Goal: Entertainment & Leisure: Browse casually

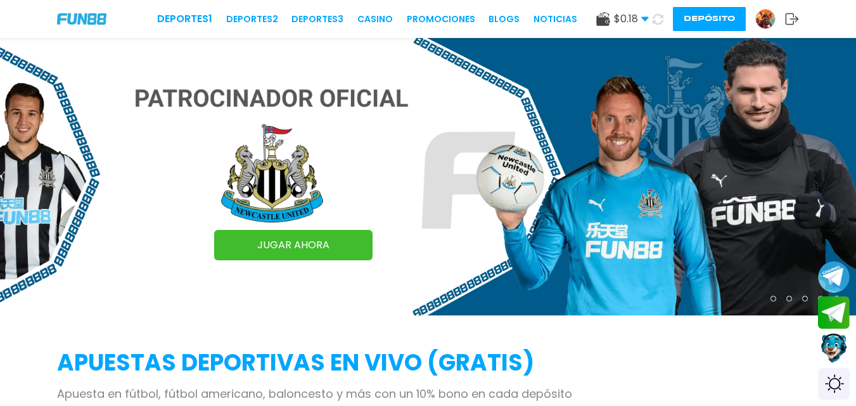
click at [792, 16] on icon at bounding box center [792, 19] width 14 height 13
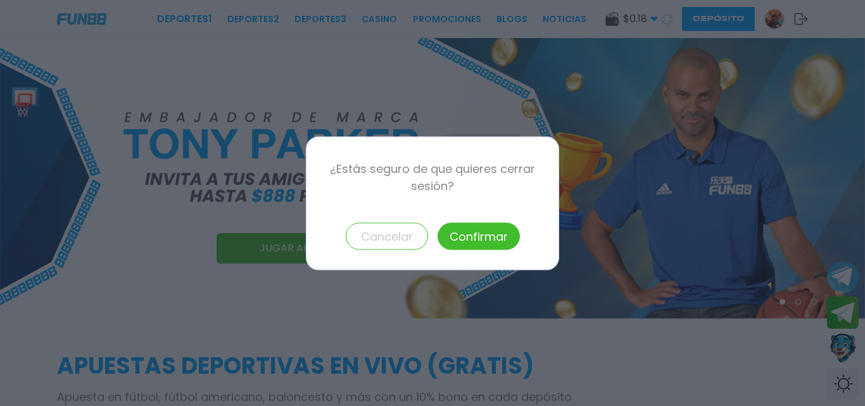
click at [476, 237] on button "Confirmar" at bounding box center [479, 235] width 82 height 27
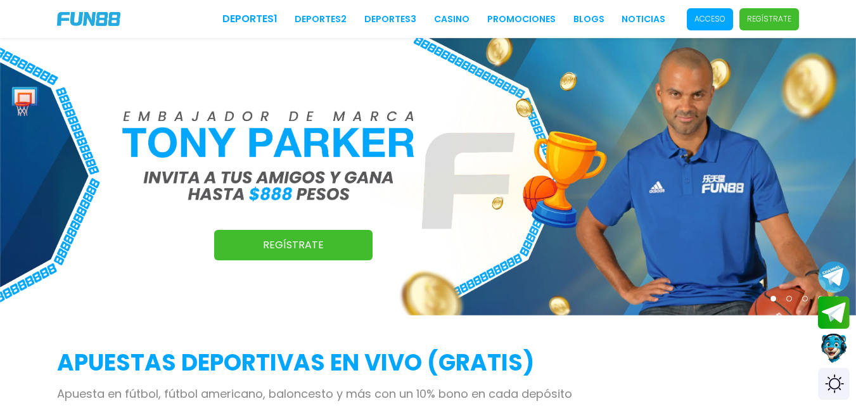
click at [711, 20] on p "Acceso" at bounding box center [709, 18] width 31 height 11
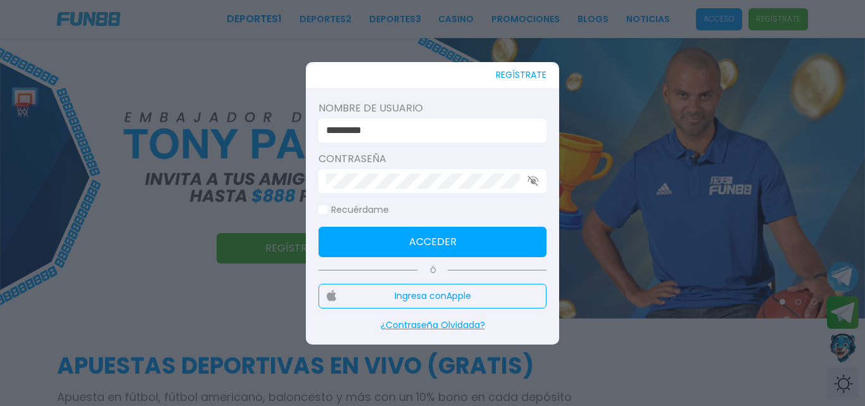
click at [479, 242] on button "Acceder" at bounding box center [433, 242] width 228 height 30
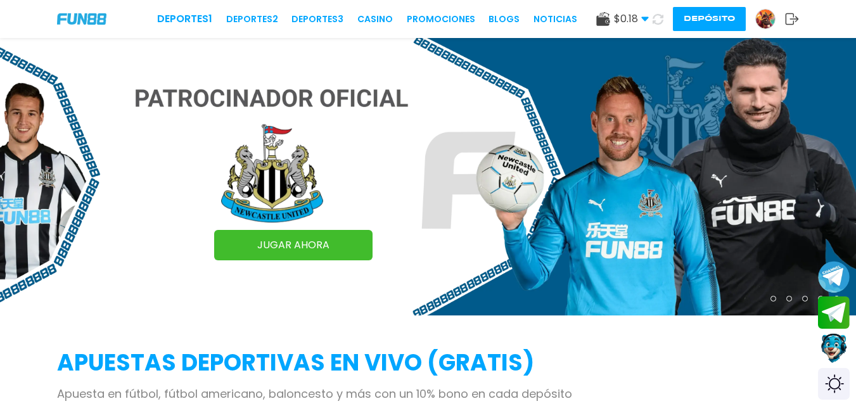
click at [724, 25] on button "Depósito" at bounding box center [709, 19] width 73 height 24
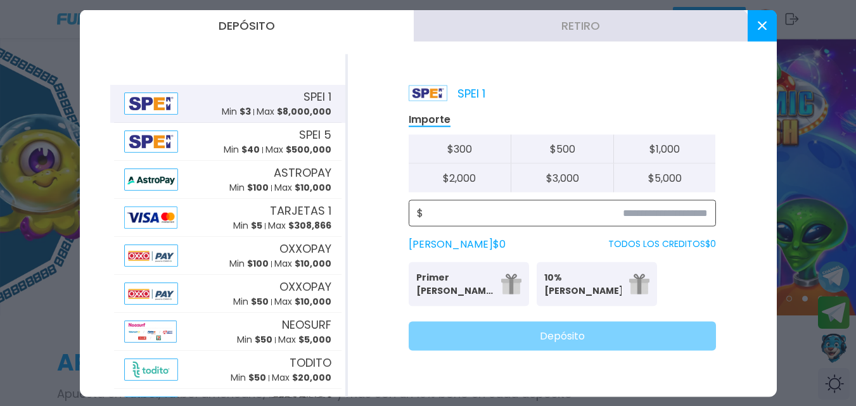
click at [659, 218] on input at bounding box center [565, 212] width 284 height 15
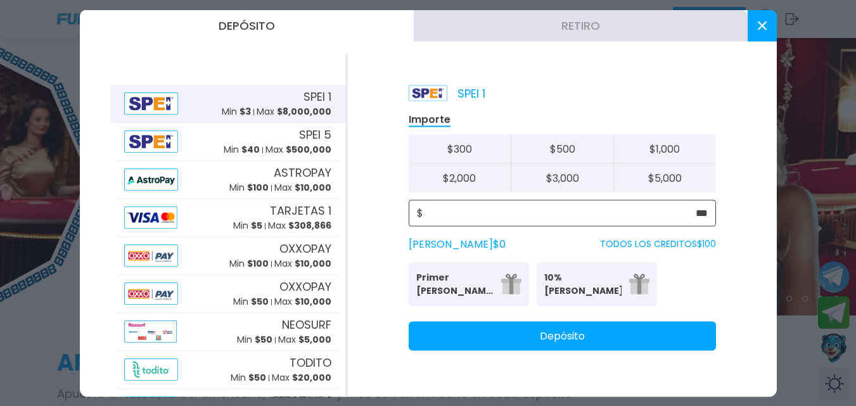
type input "***"
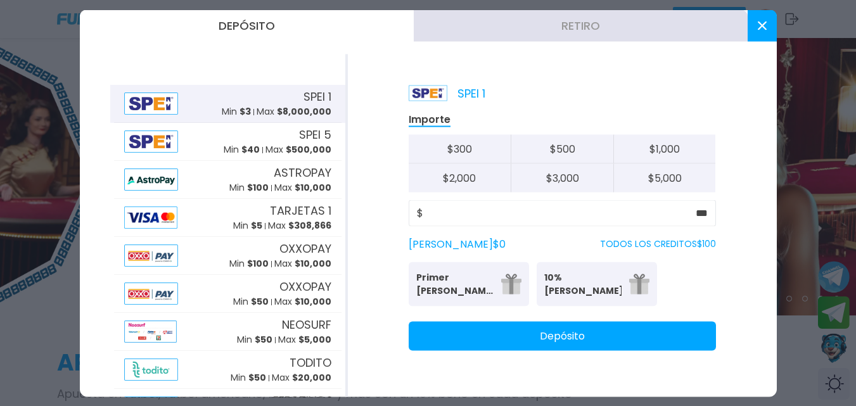
click at [478, 296] on p "Primer Bono Diario 25%" at bounding box center [454, 283] width 77 height 27
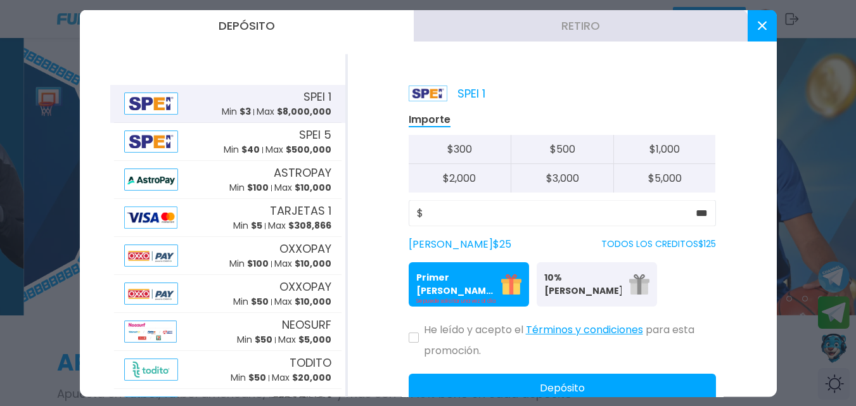
click at [417, 339] on button at bounding box center [413, 337] width 10 height 10
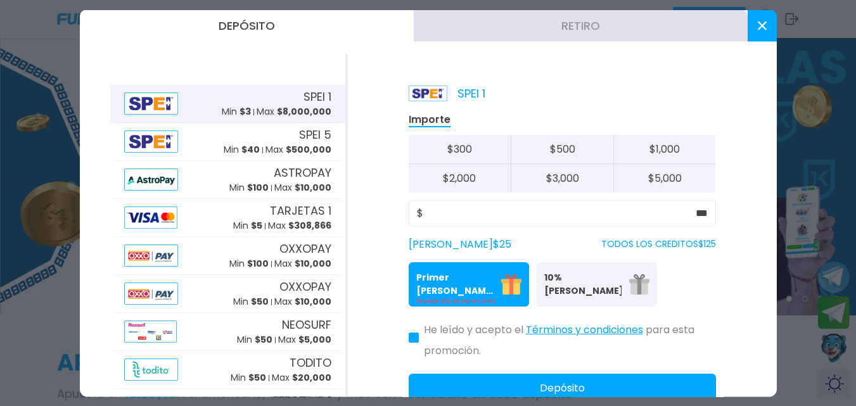
click at [471, 384] on button "Depósito" at bounding box center [561, 387] width 307 height 29
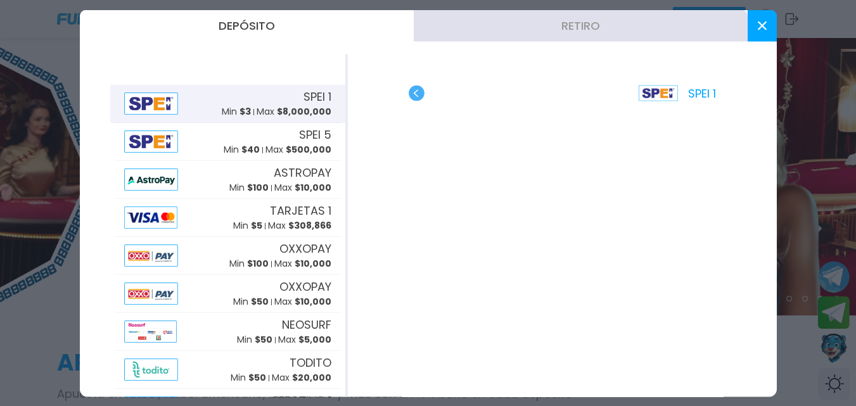
click at [766, 28] on button at bounding box center [761, 25] width 29 height 32
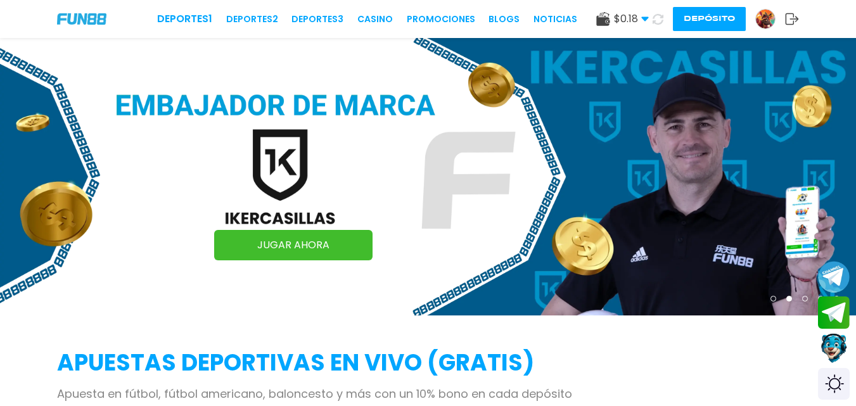
click at [641, 18] on use at bounding box center [644, 19] width 7 height 4
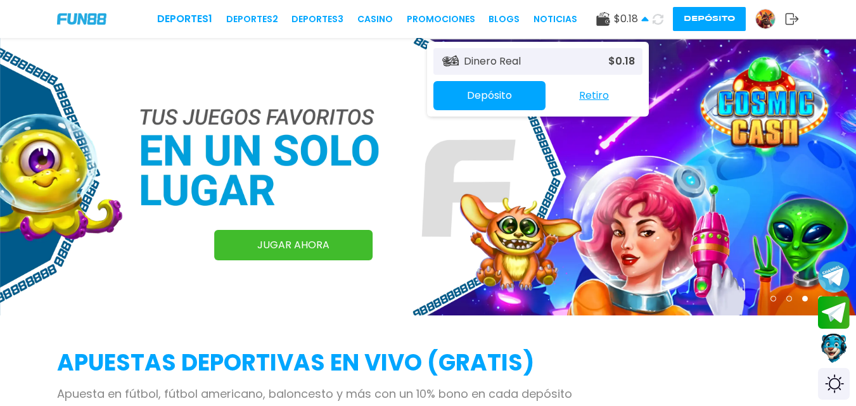
click at [657, 22] on icon at bounding box center [657, 19] width 11 height 11
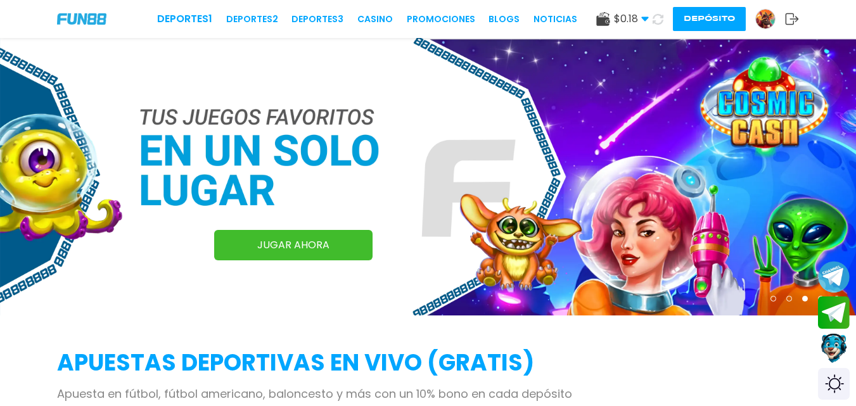
click at [657, 22] on icon at bounding box center [657, 18] width 15 height 15
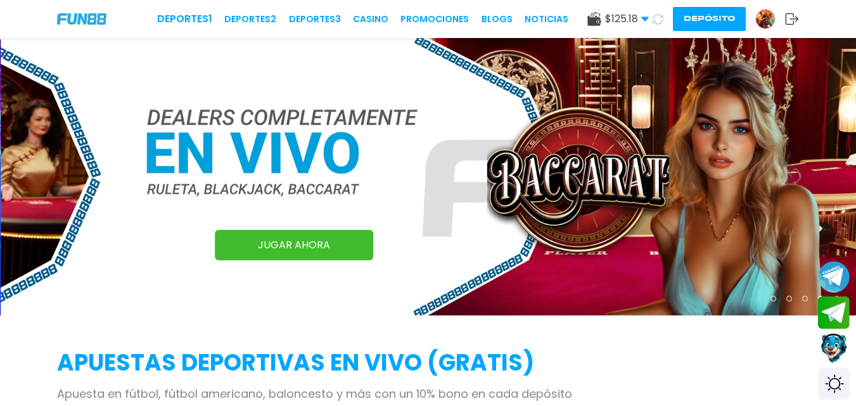
click at [592, 22] on use at bounding box center [593, 19] width 13 height 14
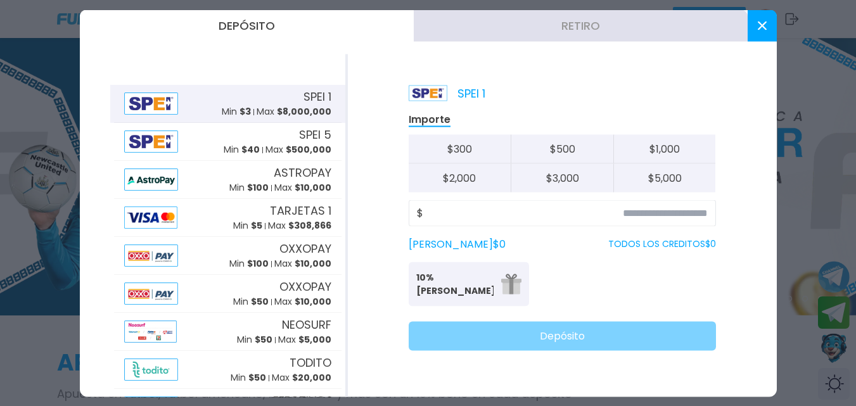
click at [759, 22] on icon at bounding box center [761, 25] width 9 height 9
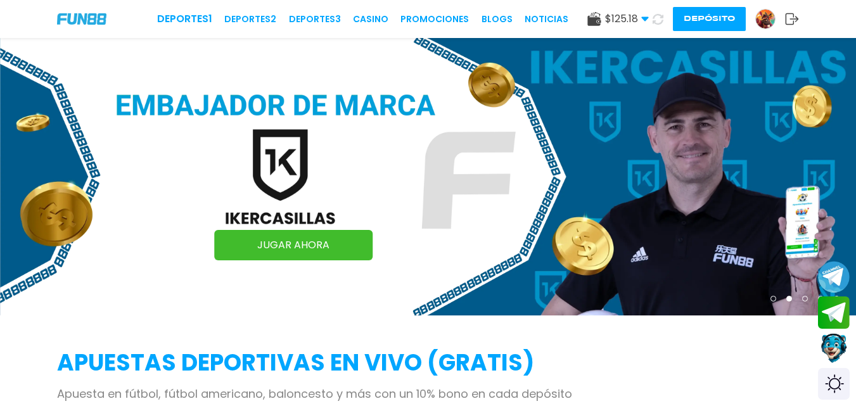
click at [592, 18] on use at bounding box center [593, 19] width 13 height 14
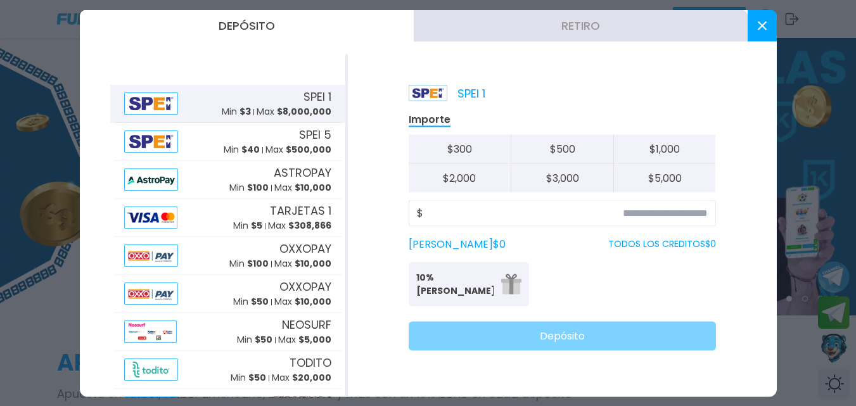
click at [769, 25] on button at bounding box center [761, 25] width 29 height 32
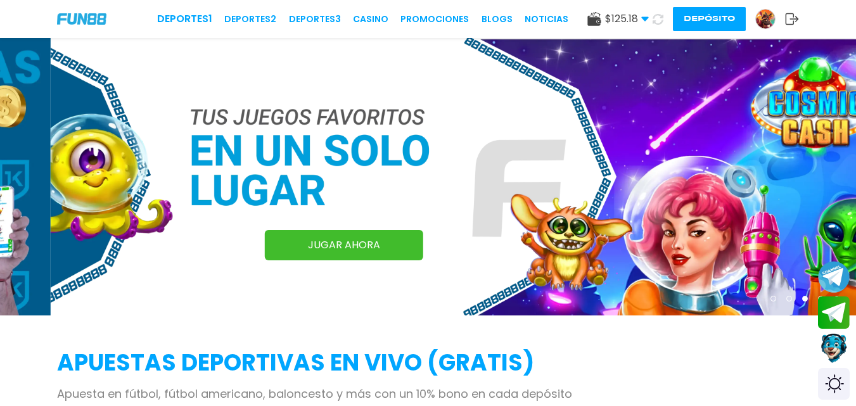
click at [638, 18] on span "$ 125.18" at bounding box center [627, 18] width 44 height 15
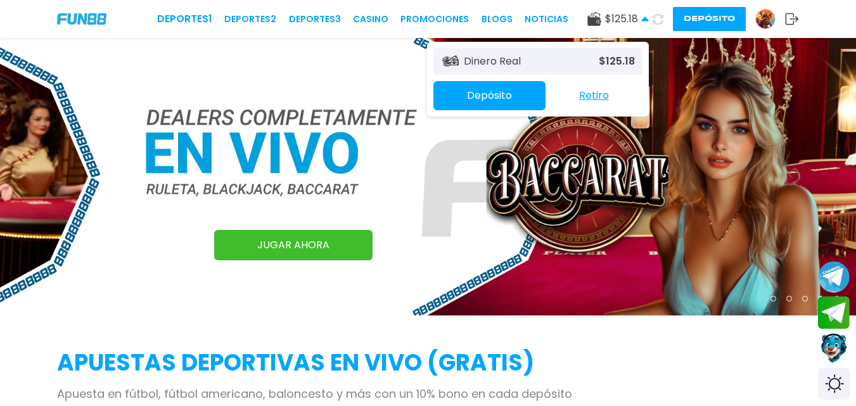
click at [599, 92] on button "Retiro" at bounding box center [593, 95] width 97 height 27
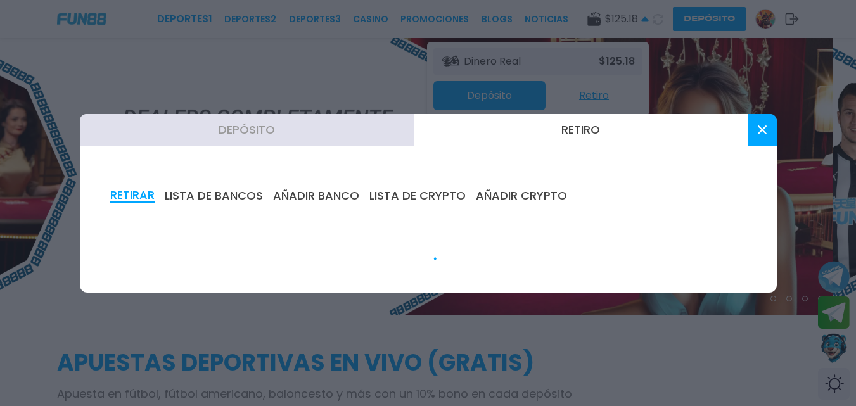
click at [764, 163] on div "RETIRAR LISTA DE BANCOS AÑADIR BANCO LISTA DE CRYPTO AÑADIR CRYPTO" at bounding box center [428, 225] width 697 height 134
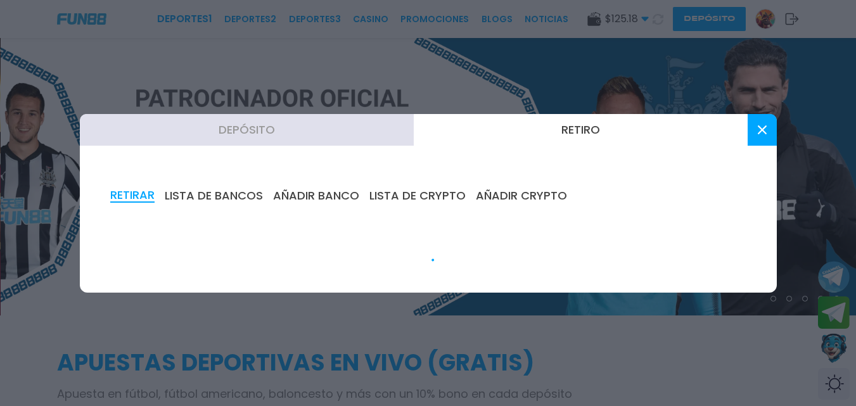
click at [750, 132] on button at bounding box center [761, 130] width 29 height 32
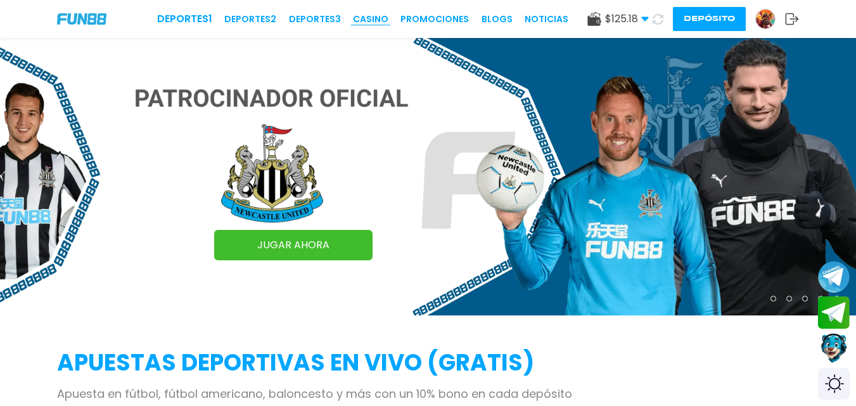
click at [374, 20] on link "CASINO" at bounding box center [370, 19] width 35 height 13
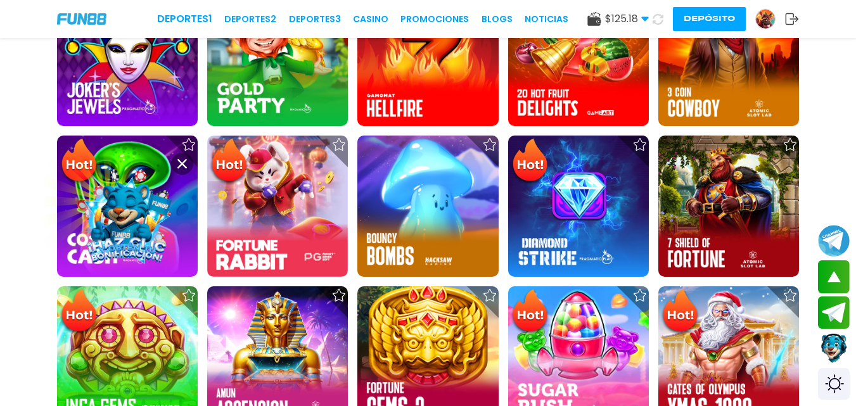
scroll to position [453, 0]
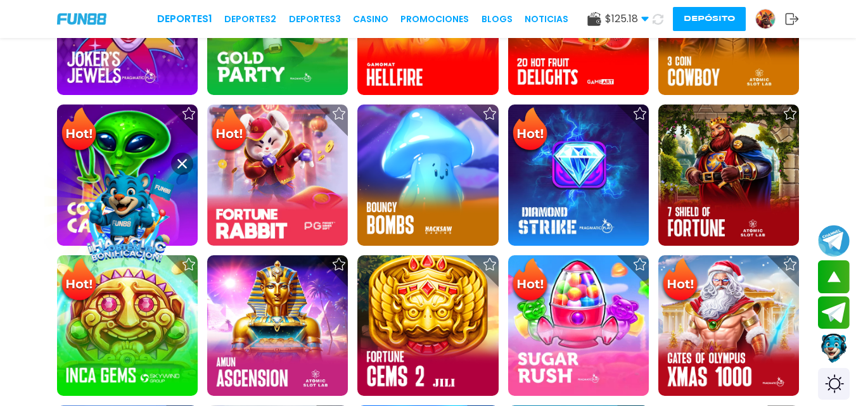
click at [183, 165] on use at bounding box center [181, 163] width 9 height 9
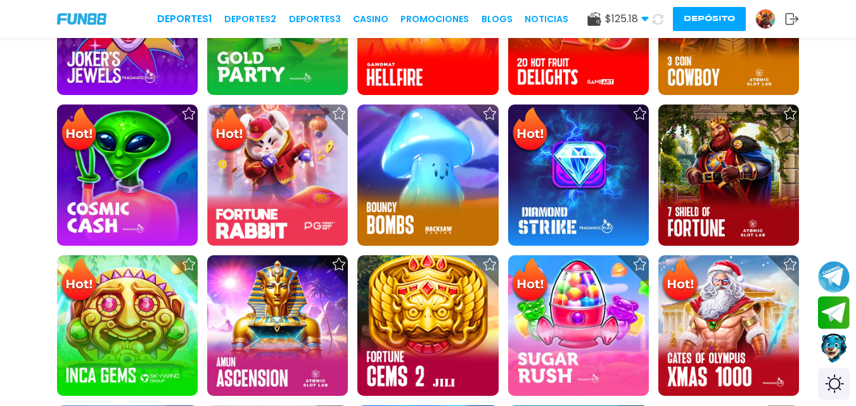
scroll to position [0, 0]
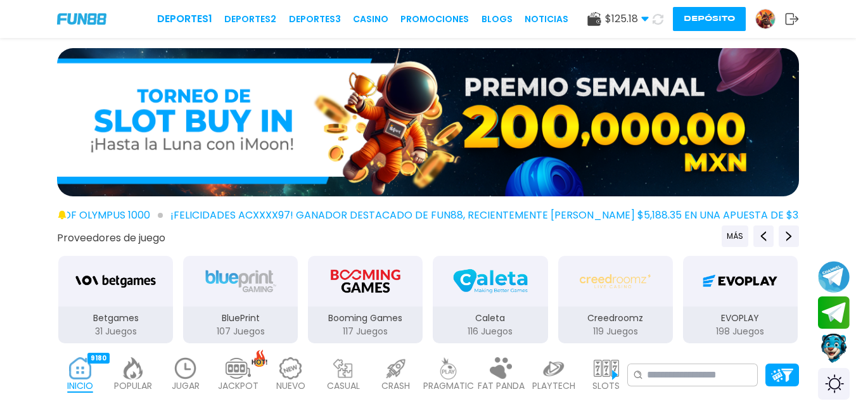
click at [174, 382] on p "JUGAR" at bounding box center [186, 385] width 28 height 13
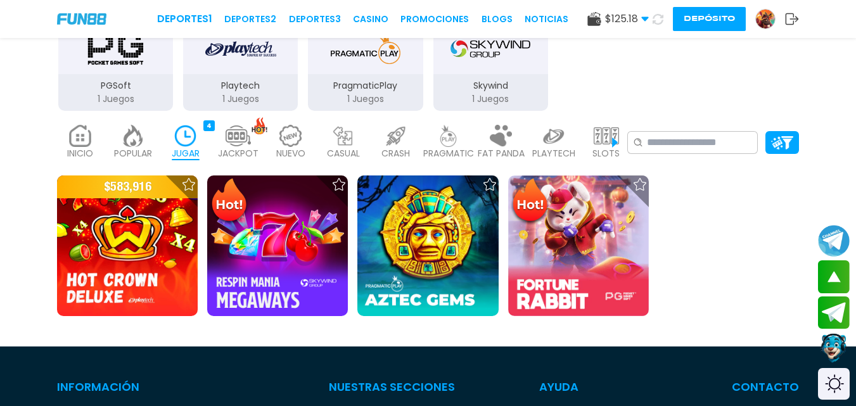
scroll to position [266, 0]
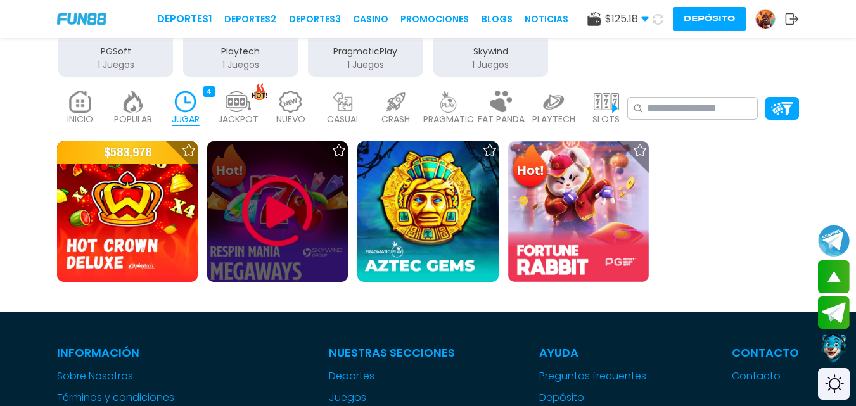
click at [265, 210] on img at bounding box center [277, 212] width 76 height 76
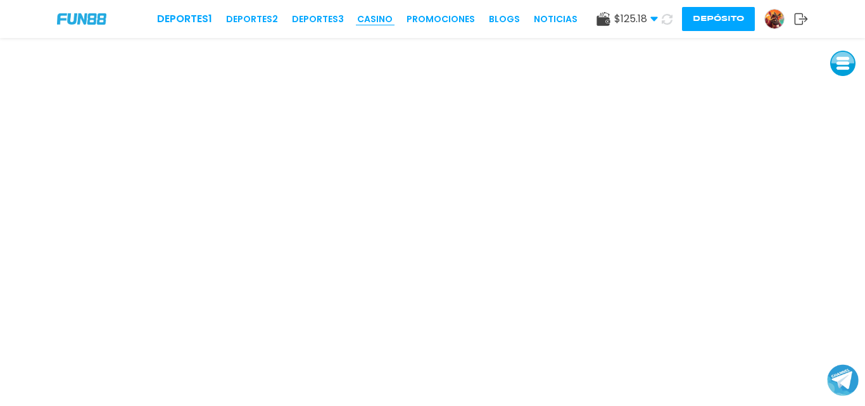
click at [382, 18] on link "CASINO" at bounding box center [374, 19] width 35 height 13
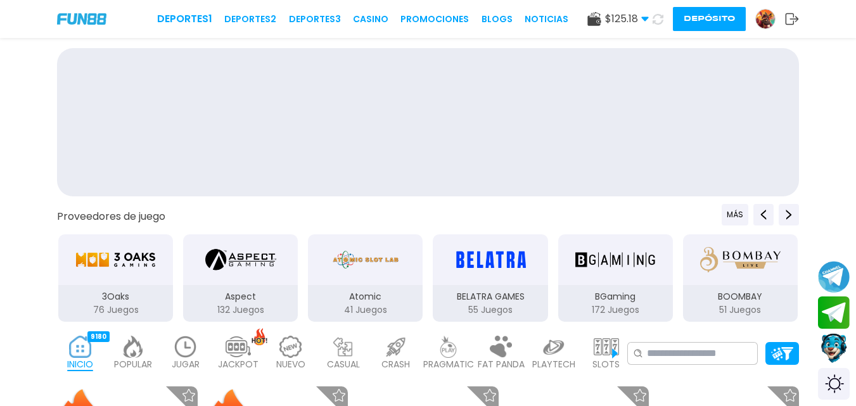
click at [382, 20] on link "CASINO" at bounding box center [370, 19] width 35 height 13
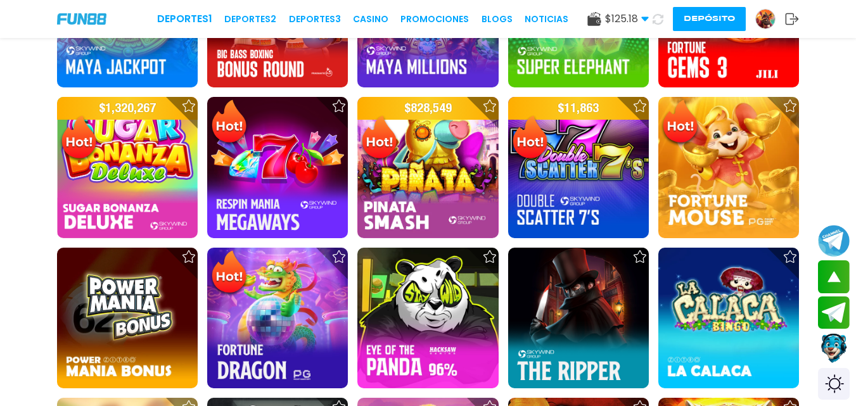
scroll to position [1218, 0]
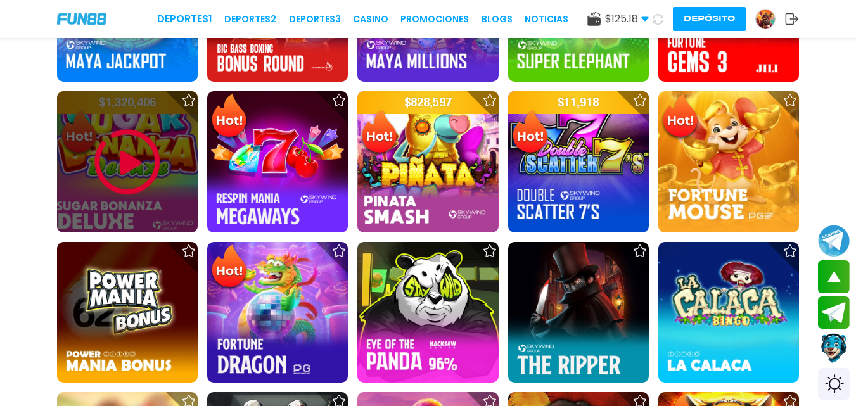
click at [132, 159] on img at bounding box center [127, 162] width 76 height 76
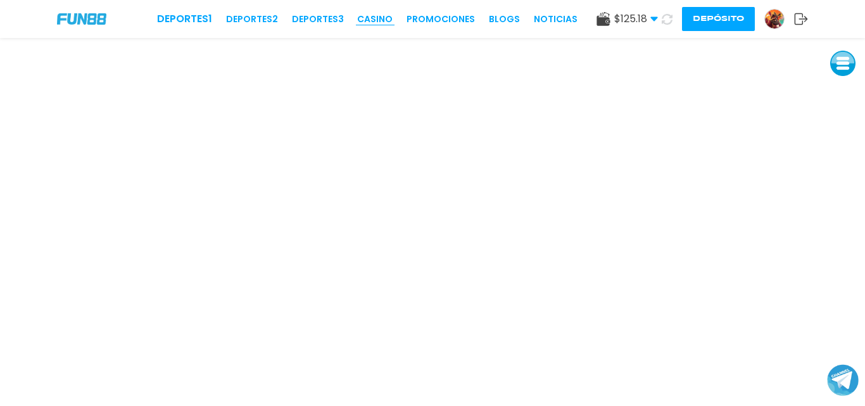
click at [380, 19] on link "CASINO" at bounding box center [374, 19] width 35 height 13
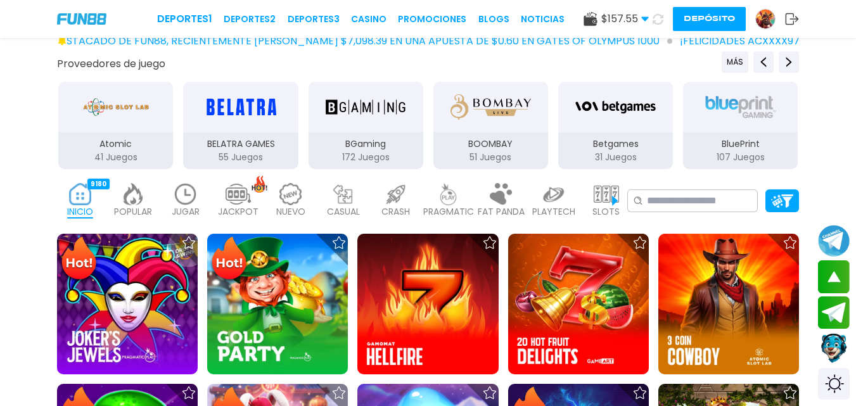
scroll to position [404, 0]
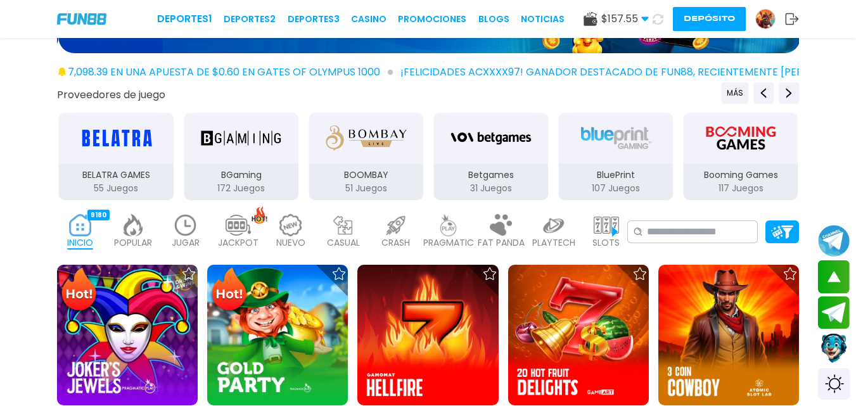
click at [182, 236] on p "JUGAR" at bounding box center [186, 242] width 28 height 13
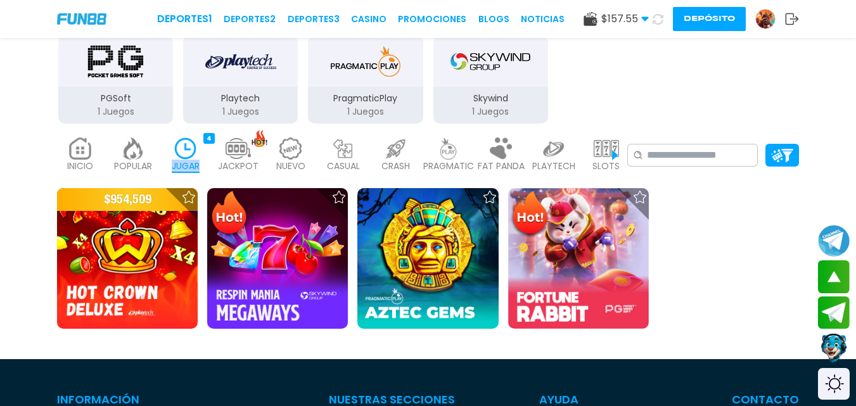
scroll to position [233, 0]
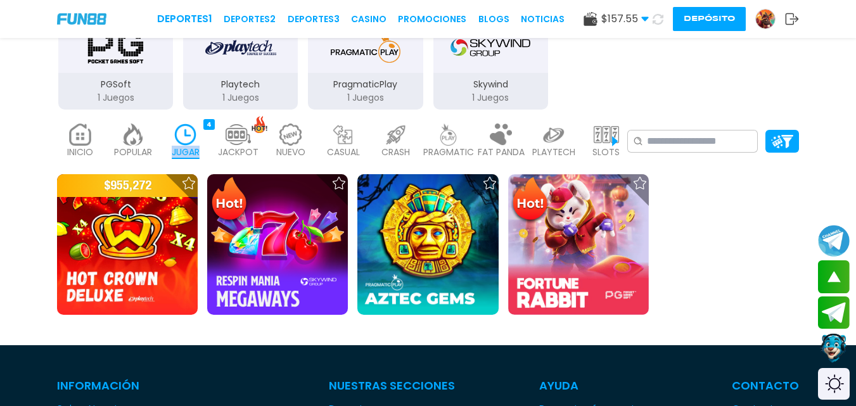
click at [550, 137] on img at bounding box center [553, 134] width 25 height 22
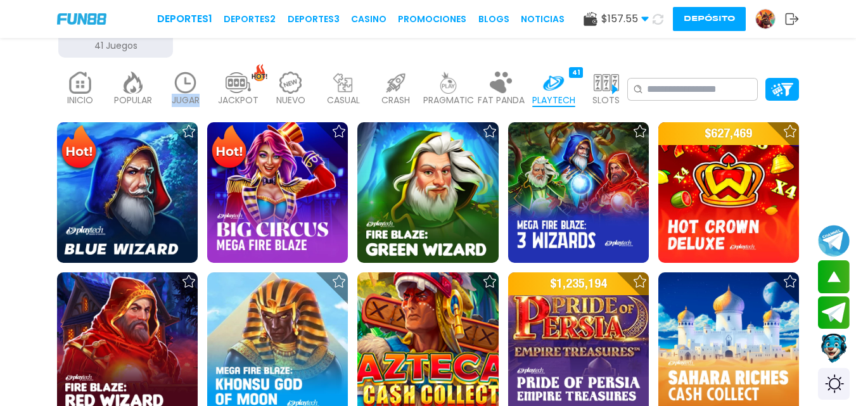
scroll to position [277, 0]
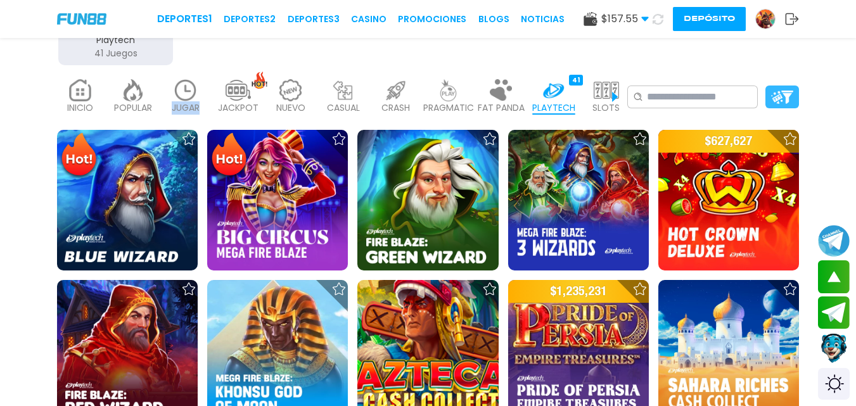
click at [779, 98] on img at bounding box center [782, 97] width 22 height 13
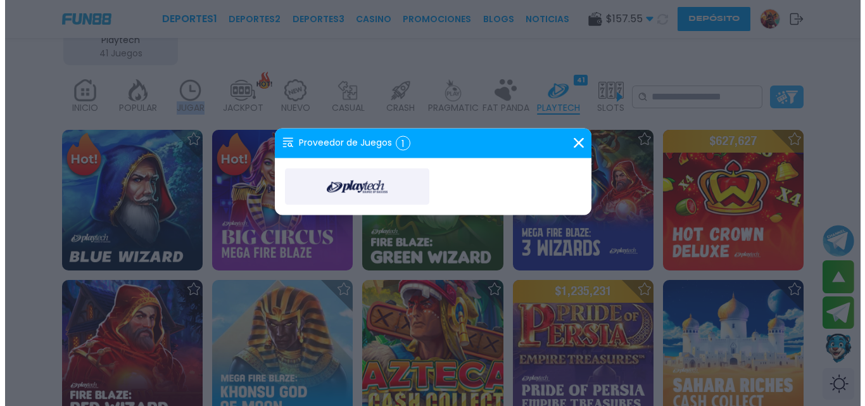
scroll to position [279, 0]
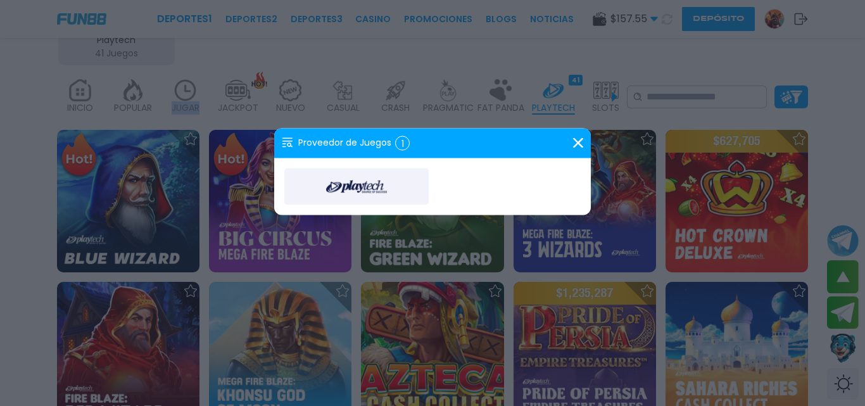
click at [573, 146] on icon at bounding box center [578, 143] width 10 height 10
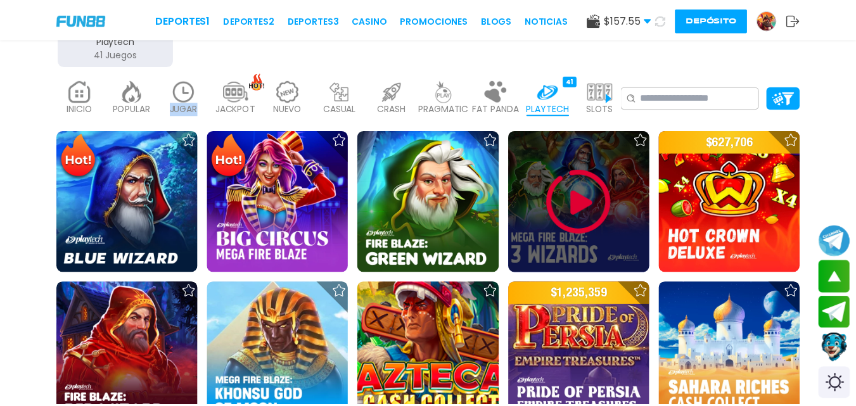
scroll to position [277, 0]
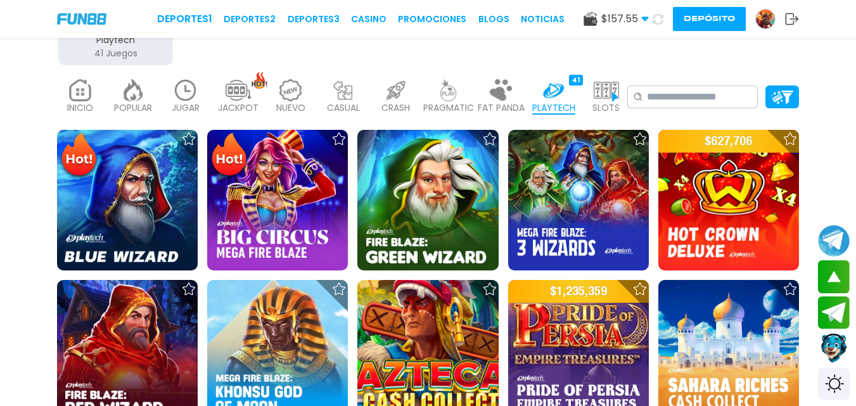
click at [600, 104] on p "SLOTS" at bounding box center [605, 107] width 27 height 13
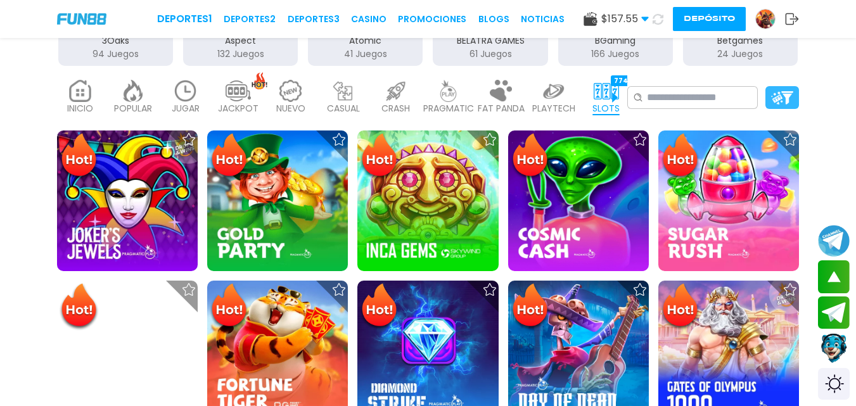
click at [783, 92] on img at bounding box center [782, 97] width 22 height 13
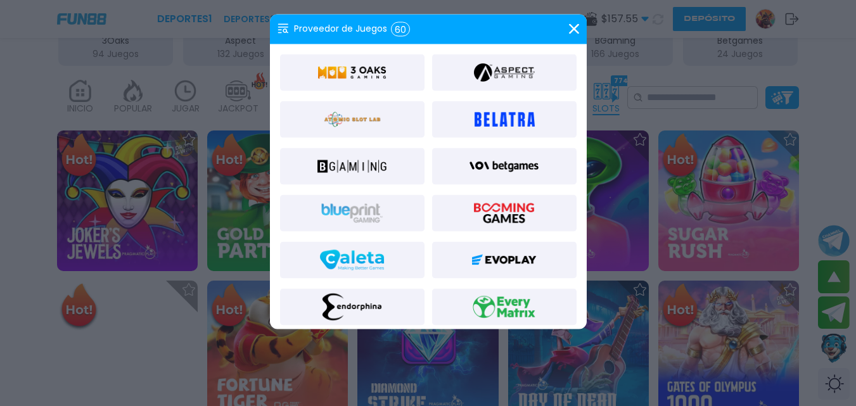
click at [396, 77] on div at bounding box center [352, 72] width 144 height 37
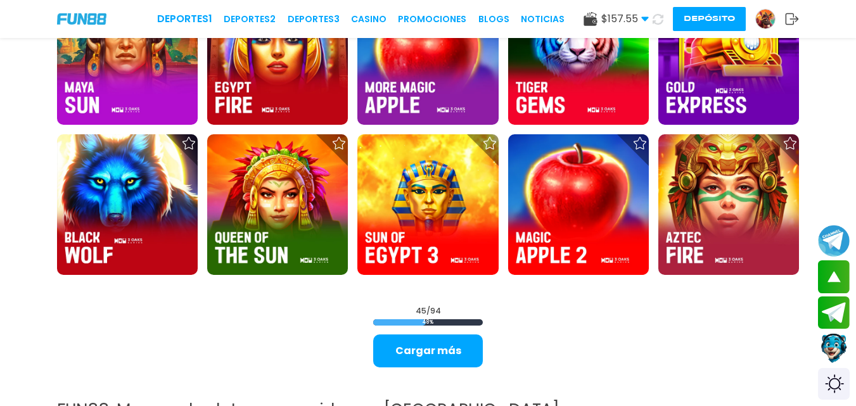
scroll to position [1489, 0]
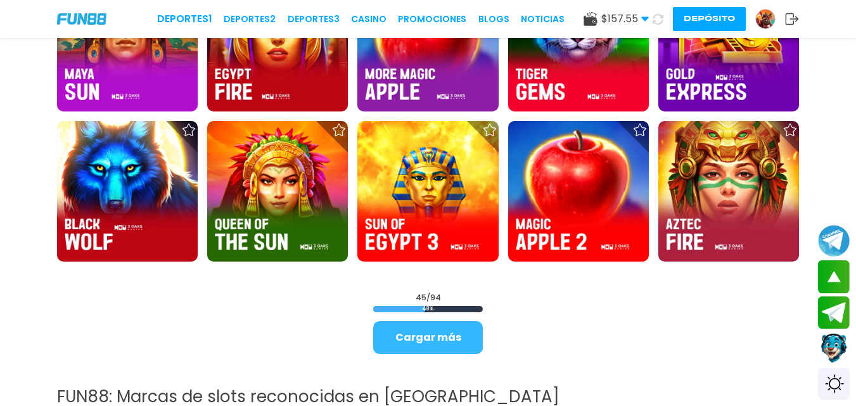
click at [419, 345] on button "Cargar más" at bounding box center [428, 337] width 110 height 33
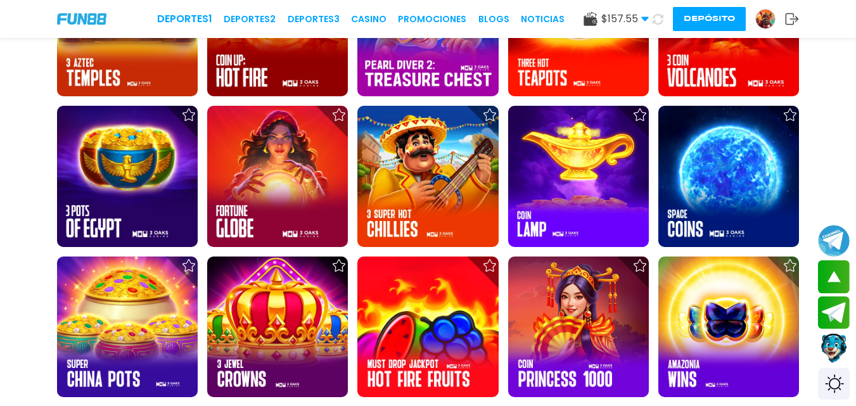
scroll to position [2662, 0]
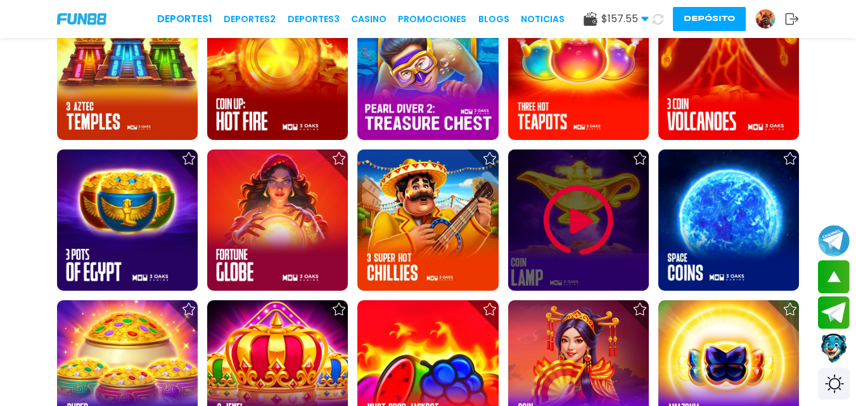
click at [583, 215] on img at bounding box center [578, 220] width 76 height 76
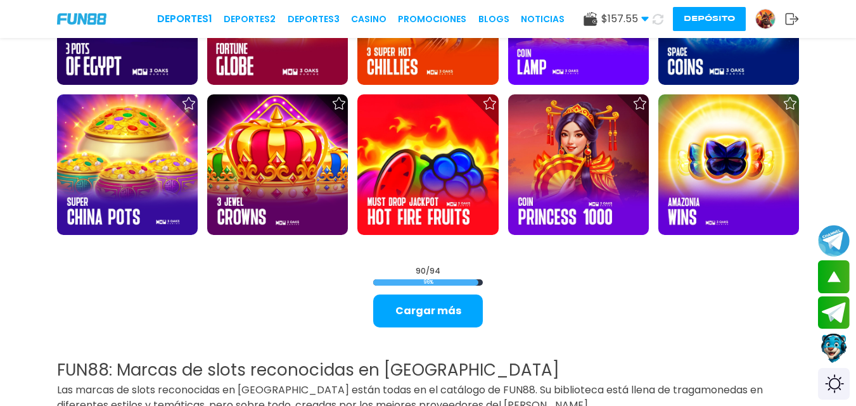
scroll to position [2877, 0]
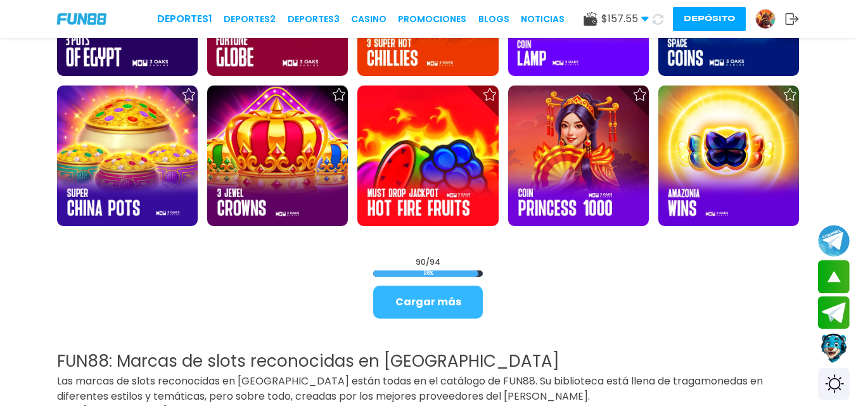
click at [455, 303] on button "Cargar más" at bounding box center [428, 302] width 110 height 33
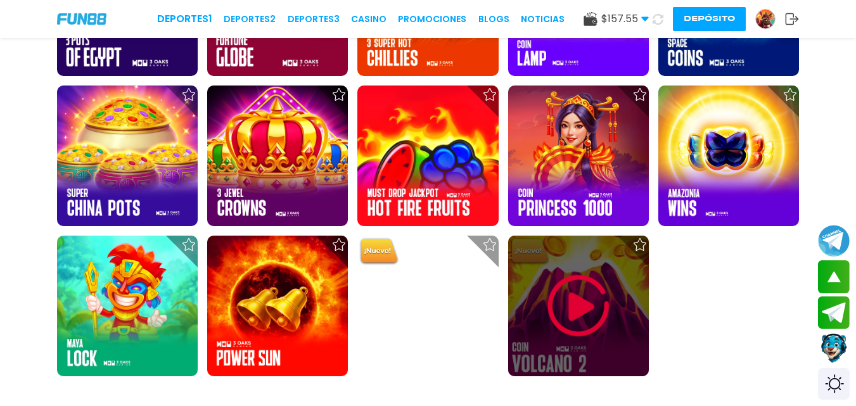
click at [574, 302] on img at bounding box center [578, 306] width 76 height 76
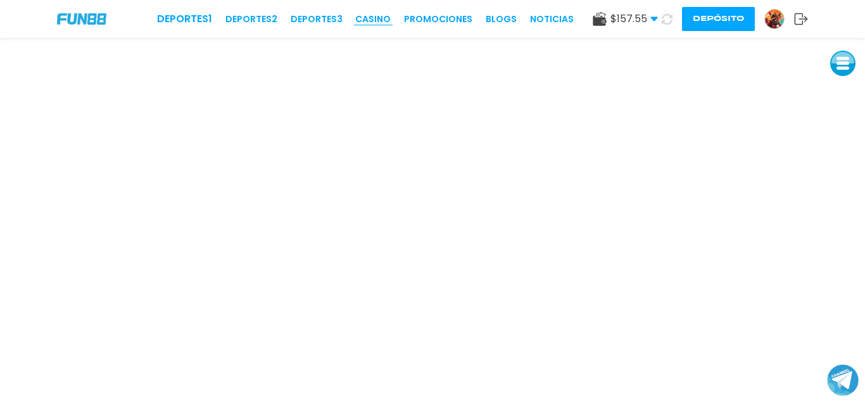
click at [383, 22] on link "CASINO" at bounding box center [372, 19] width 35 height 13
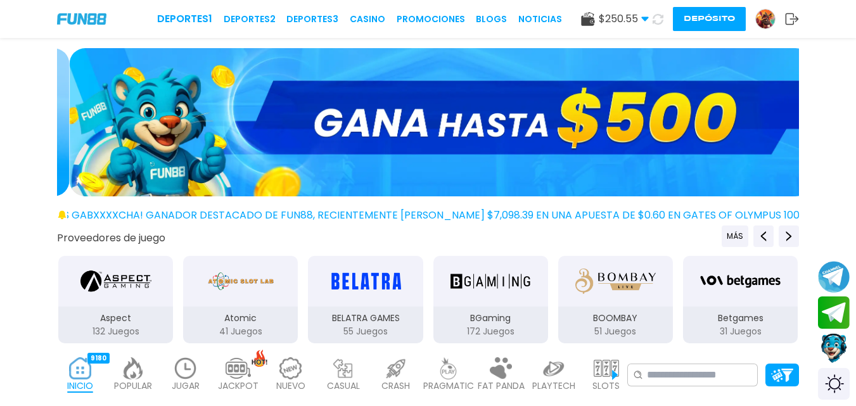
click at [656, 17] on icon at bounding box center [657, 19] width 11 height 11
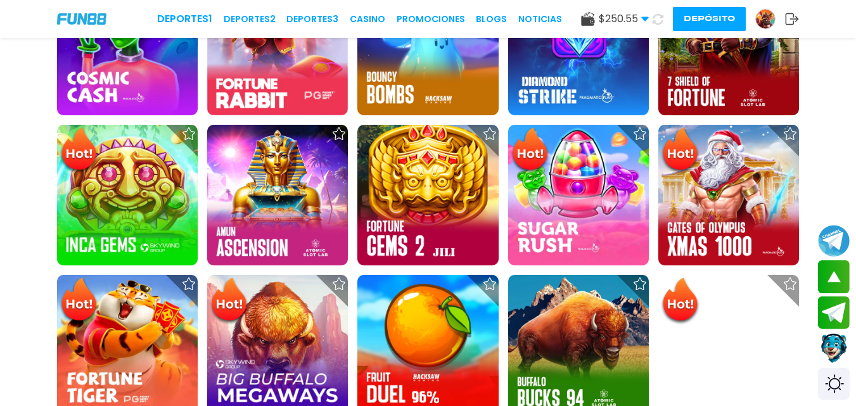
scroll to position [212, 0]
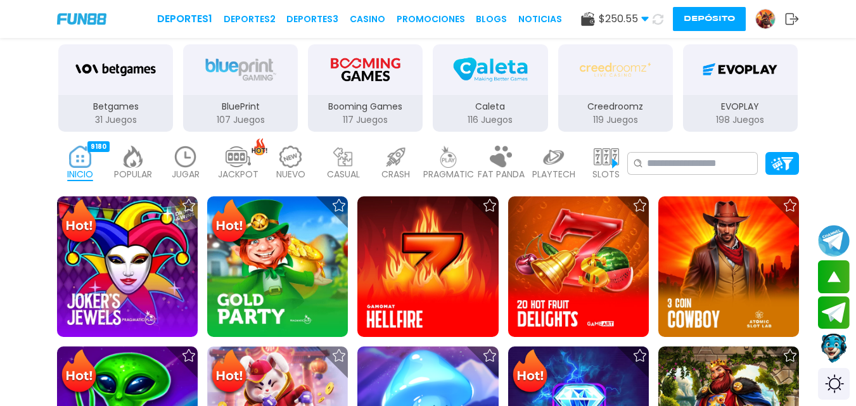
click at [562, 168] on p "PLAYTECH" at bounding box center [553, 174] width 43 height 13
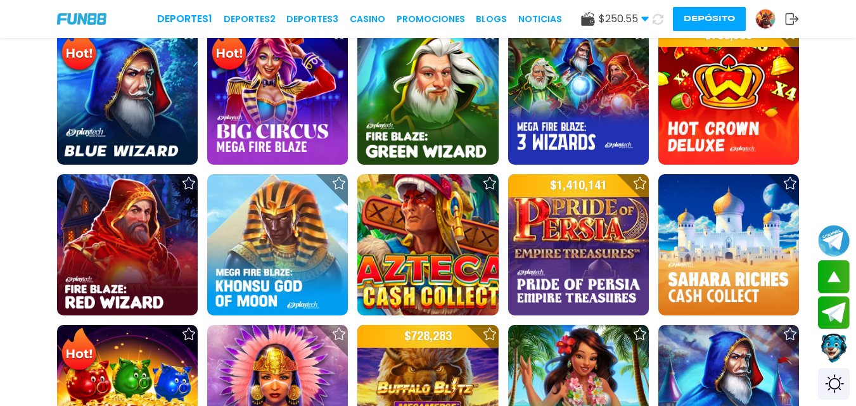
scroll to position [367, 0]
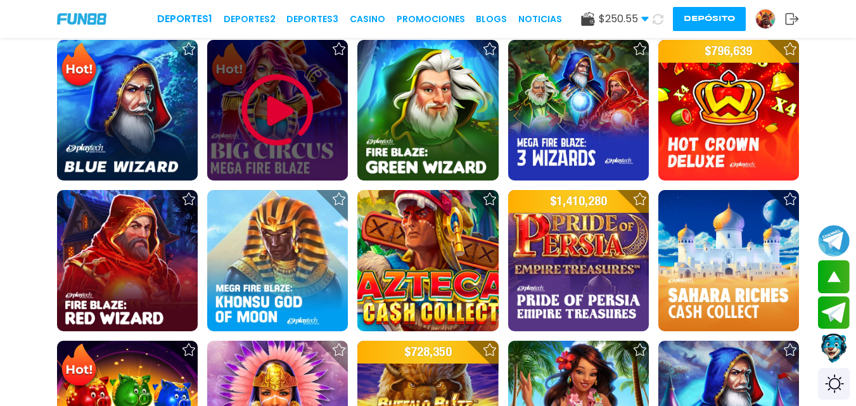
click at [275, 109] on img at bounding box center [277, 110] width 76 height 76
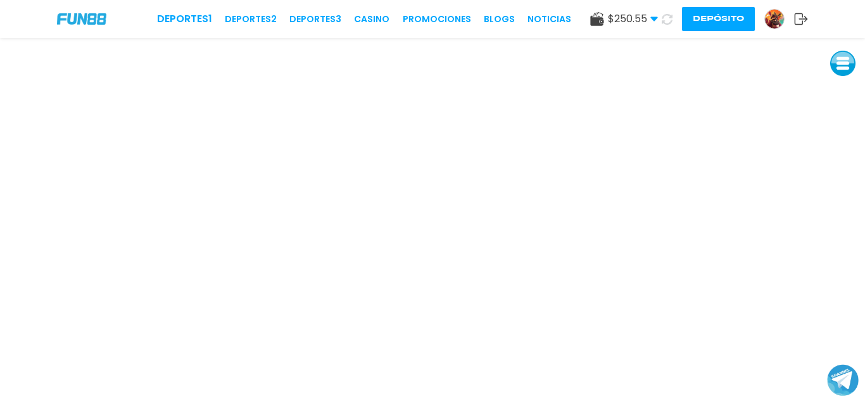
drag, startPoint x: 369, startPoint y: 20, endPoint x: 542, endPoint y: 39, distance: 174.6
click at [369, 20] on link "CASINO" at bounding box center [371, 19] width 35 height 13
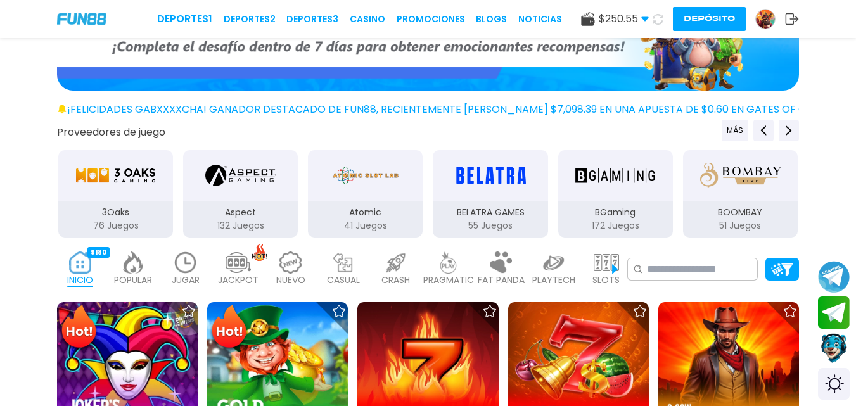
scroll to position [267, 0]
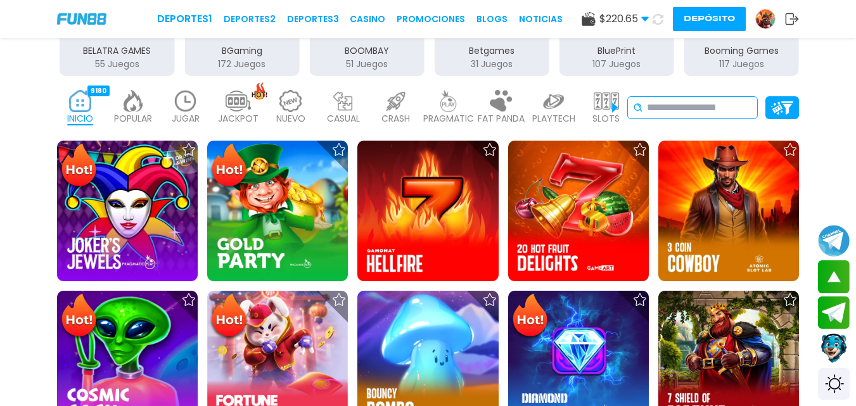
click at [702, 105] on input at bounding box center [699, 107] width 105 height 15
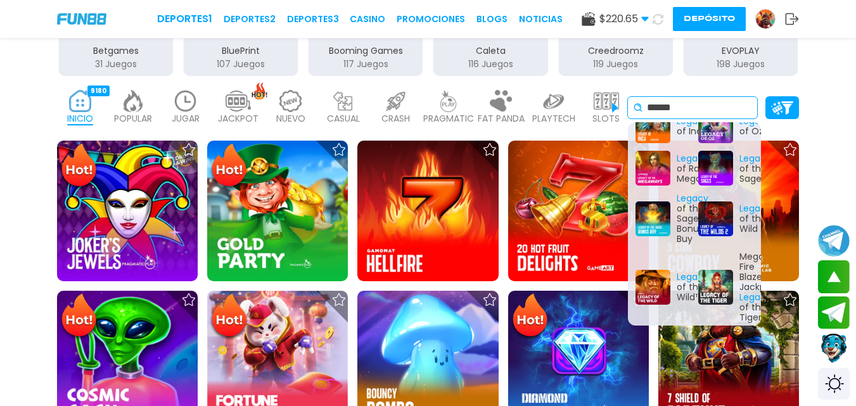
scroll to position [194, 0]
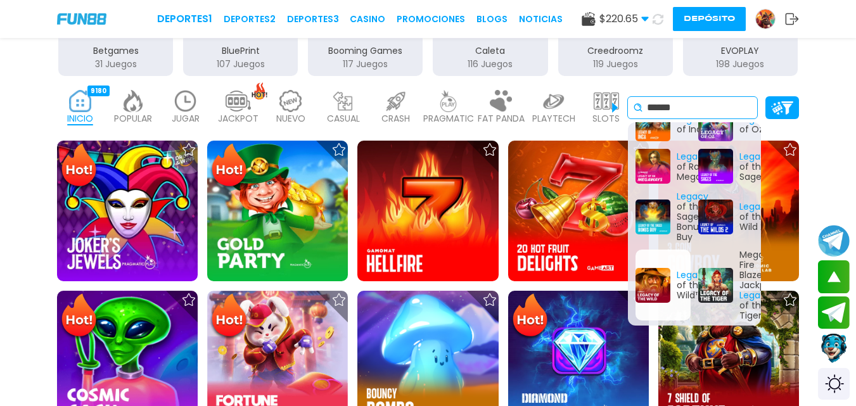
type input "******"
click at [647, 284] on div "Legacy of the Wild™" at bounding box center [662, 285] width 55 height 71
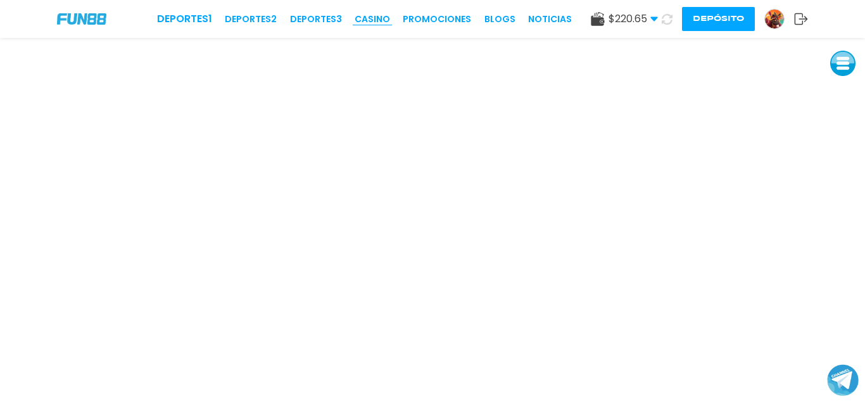
click at [370, 21] on link "CASINO" at bounding box center [372, 19] width 35 height 13
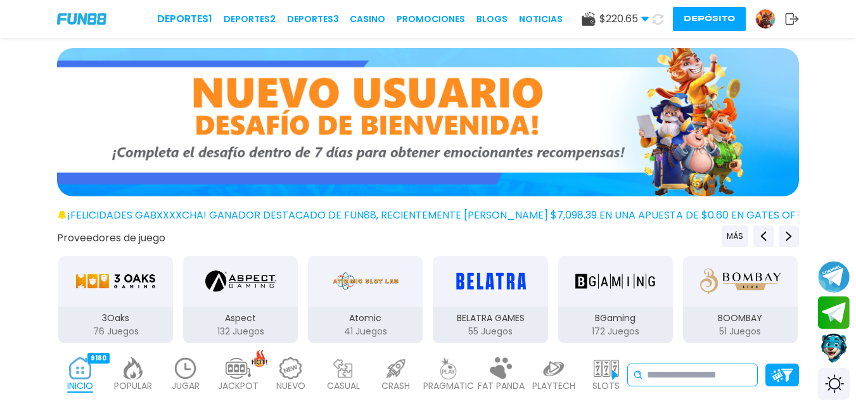
click at [685, 372] on input at bounding box center [699, 374] width 105 height 15
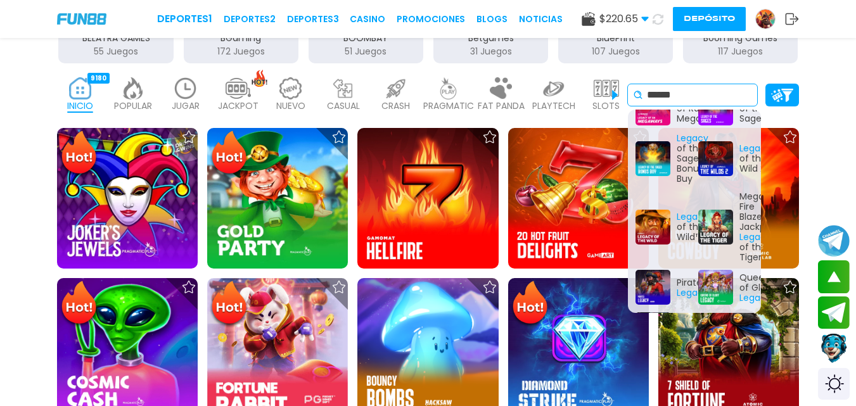
scroll to position [249, 0]
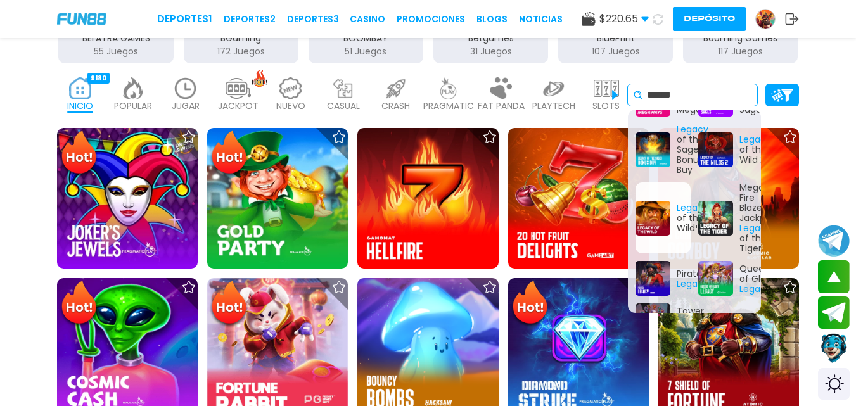
type input "******"
click at [650, 219] on div "Legacy of the Wild™" at bounding box center [662, 217] width 55 height 71
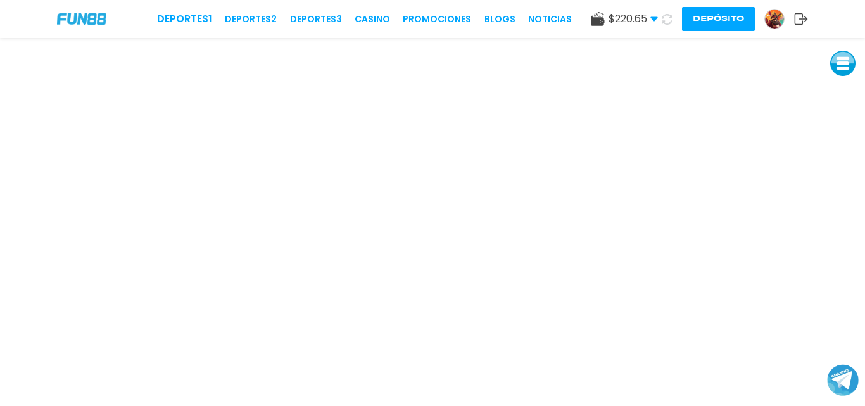
click at [382, 23] on link "CASINO" at bounding box center [372, 19] width 35 height 13
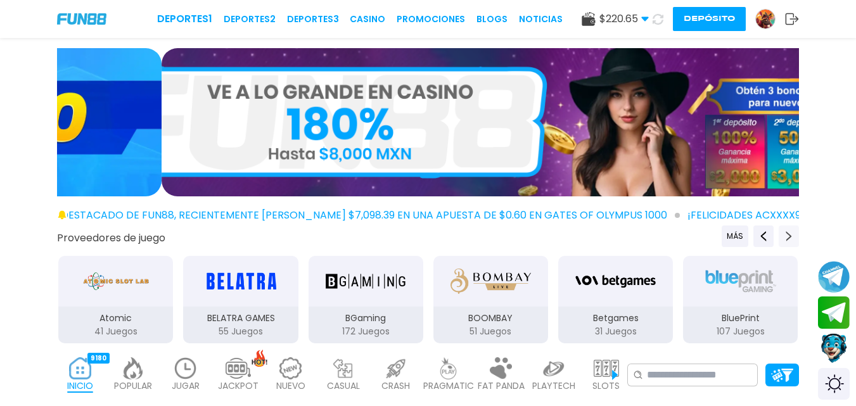
click at [790, 246] on button "Next providers" at bounding box center [788, 236] width 20 height 22
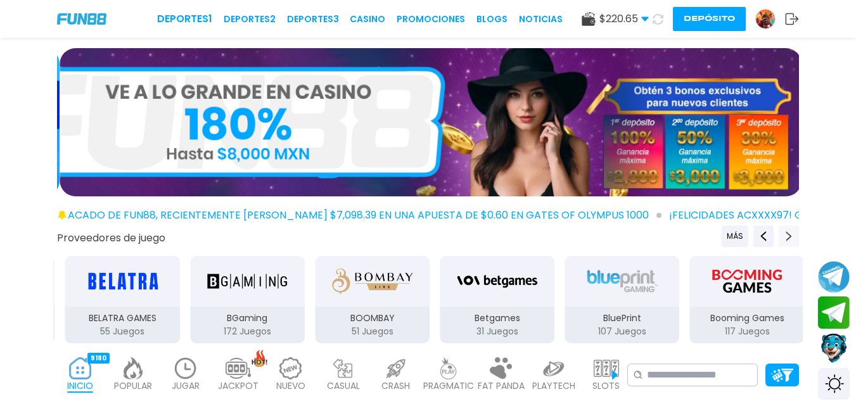
click at [790, 246] on button "Next providers" at bounding box center [788, 236] width 20 height 22
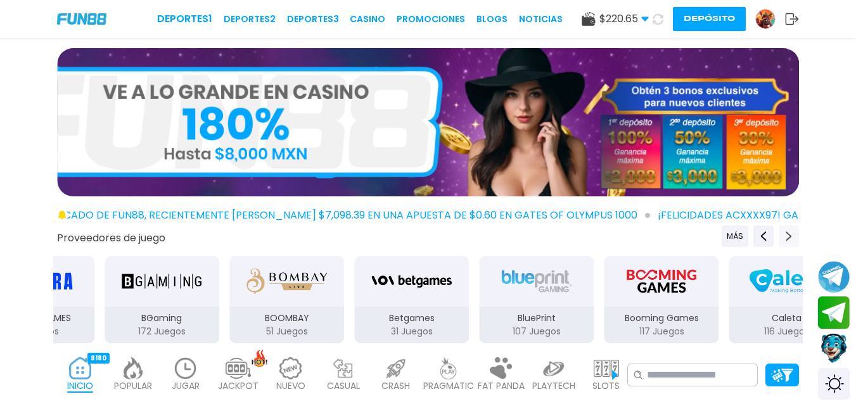
click at [790, 245] on button "Next providers" at bounding box center [788, 236] width 20 height 22
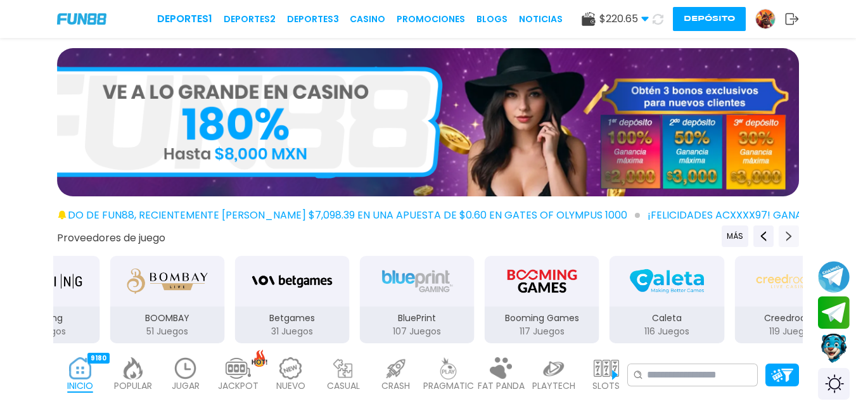
click at [790, 245] on button "Next providers" at bounding box center [788, 236] width 20 height 22
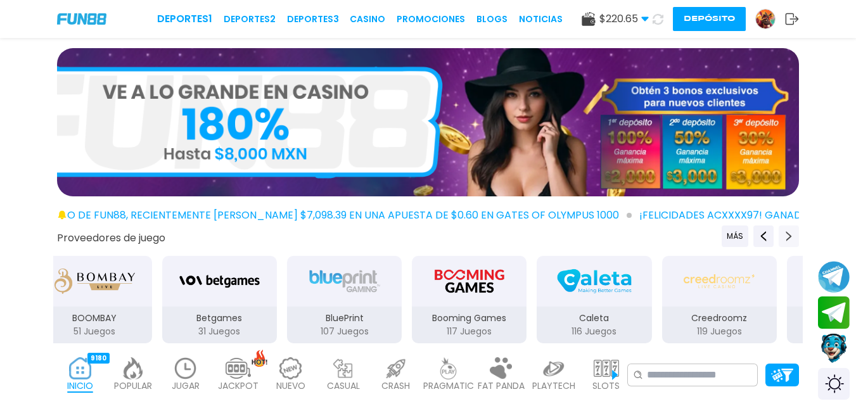
click at [790, 244] on button "Next providers" at bounding box center [788, 236] width 20 height 22
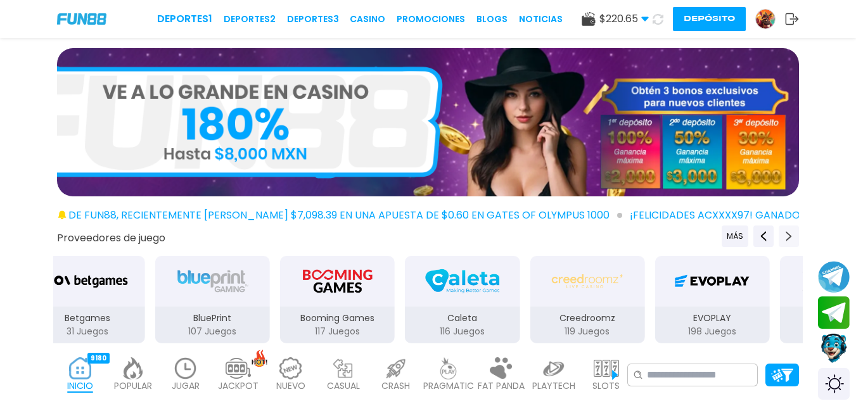
click at [790, 244] on button "Next providers" at bounding box center [788, 236] width 20 height 22
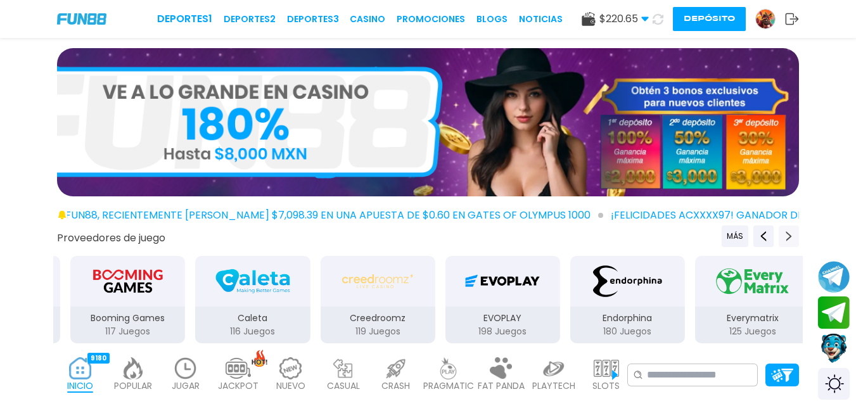
click at [791, 244] on button "Next providers" at bounding box center [788, 236] width 20 height 22
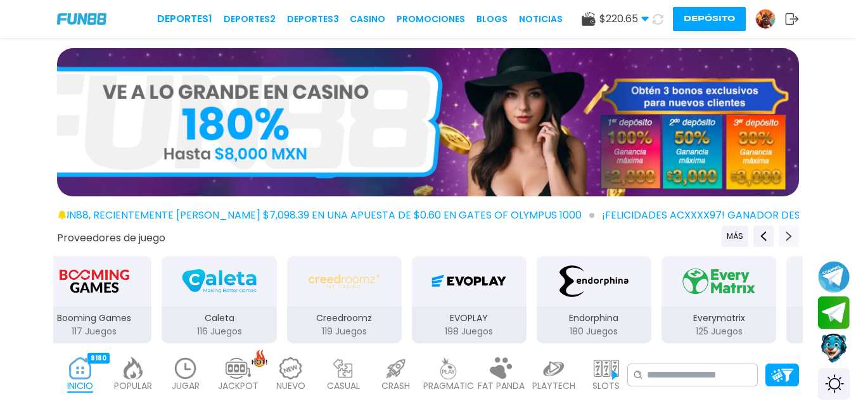
click at [792, 246] on button "Next providers" at bounding box center [788, 236] width 20 height 22
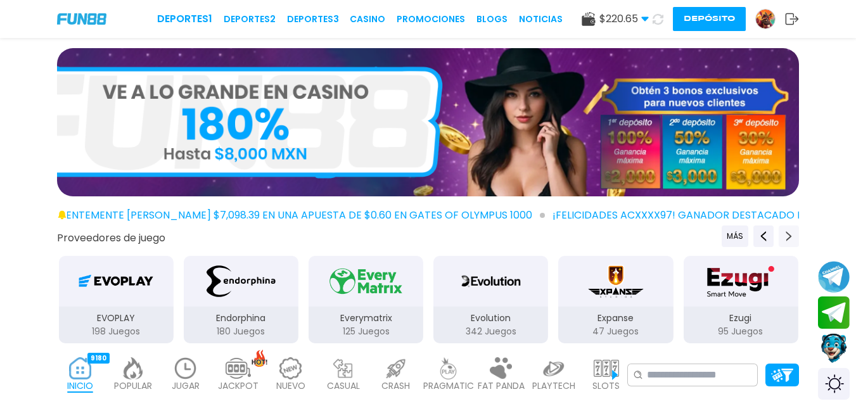
click at [792, 246] on button "Next providers" at bounding box center [788, 236] width 20 height 22
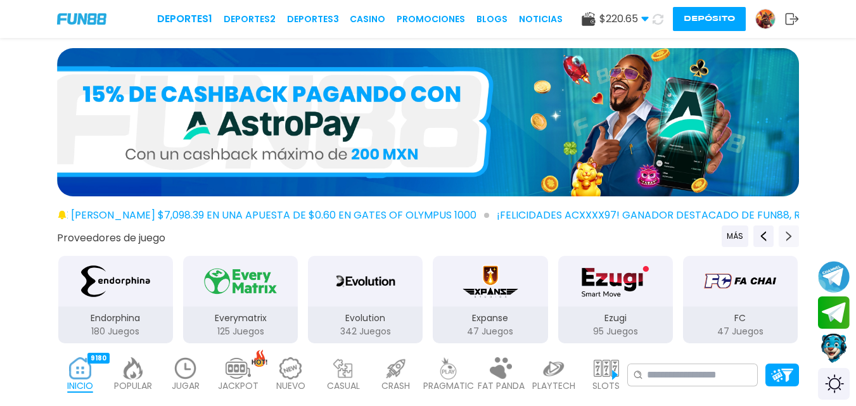
click at [794, 246] on button "Next providers" at bounding box center [788, 236] width 20 height 22
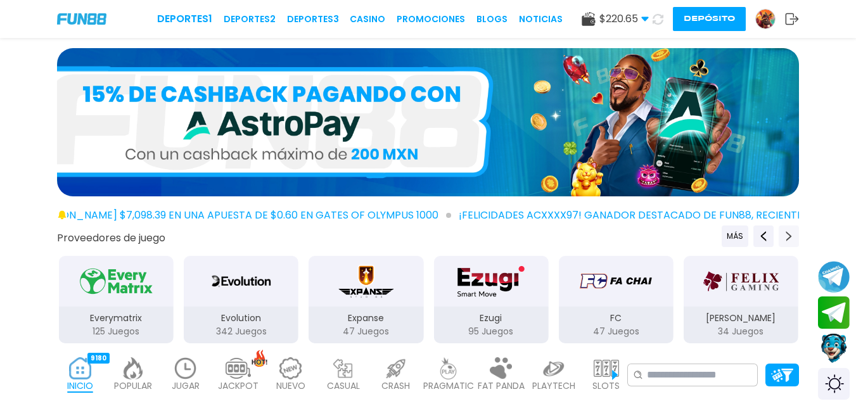
click at [790, 246] on button "Next providers" at bounding box center [788, 236] width 20 height 22
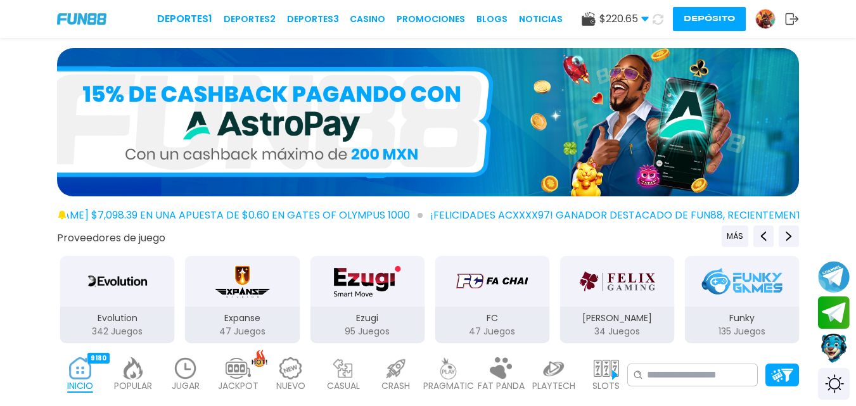
click at [790, 248] on div "Proveedores de juego MÁS 3Oaks 76 Juegos Aspect 132 Juegos Atomic 41 Juegos BEL…" at bounding box center [428, 284] width 856 height 119
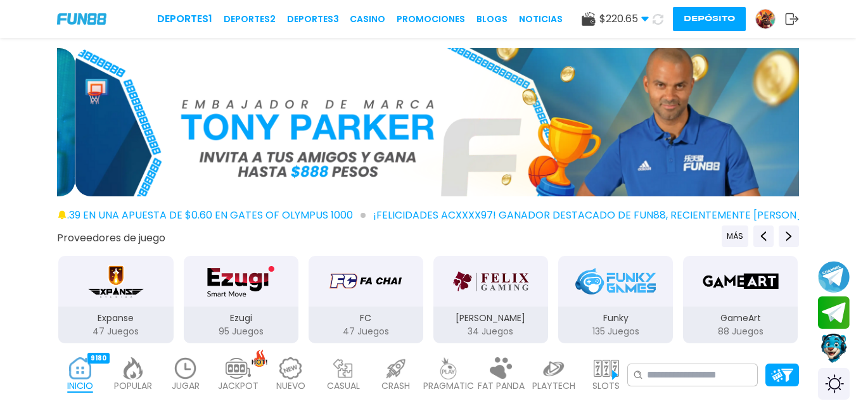
click at [733, 304] on div "GameArt" at bounding box center [740, 281] width 115 height 51
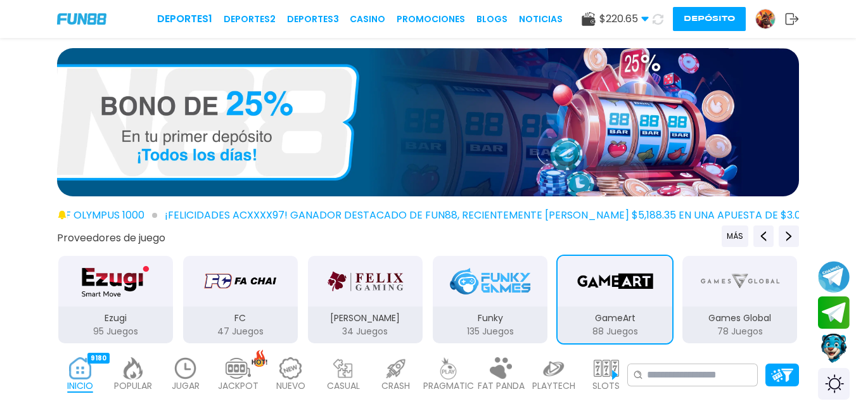
click at [605, 301] on div "GameArt" at bounding box center [614, 281] width 115 height 51
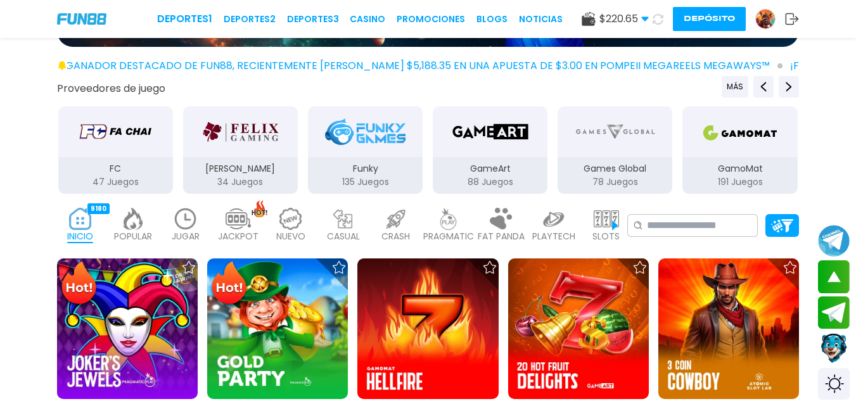
scroll to position [44, 0]
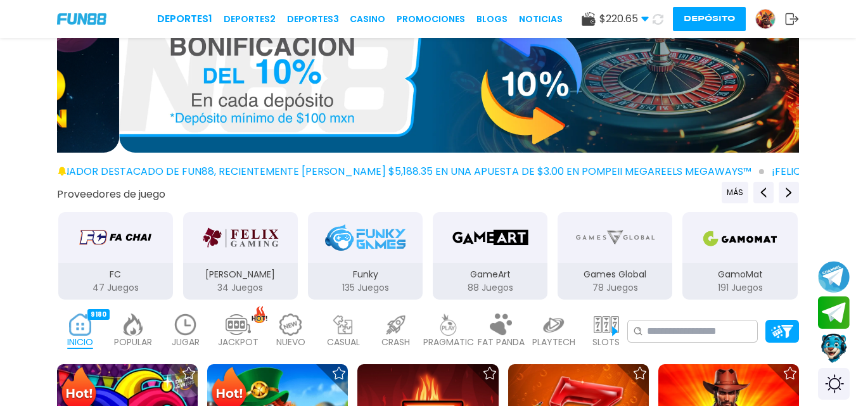
click at [494, 276] on div "GameArt 88 Juegos" at bounding box center [490, 281] width 115 height 37
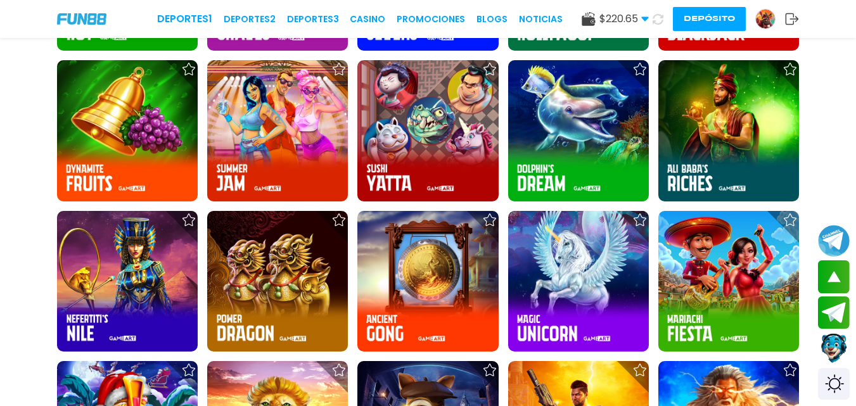
scroll to position [1193, 0]
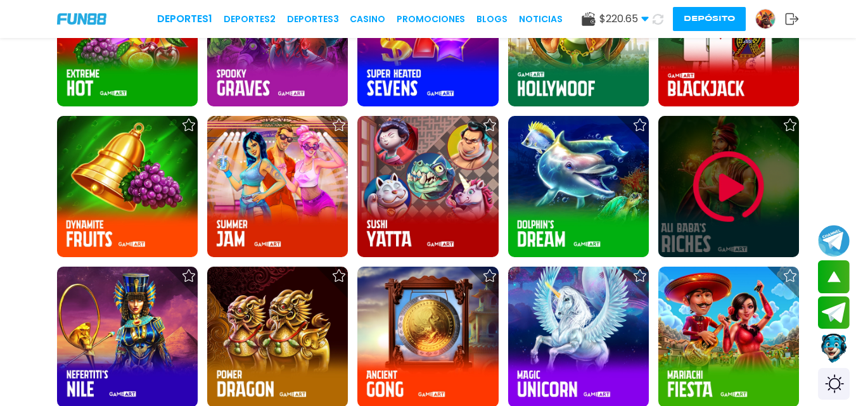
click at [728, 191] on img at bounding box center [728, 187] width 76 height 76
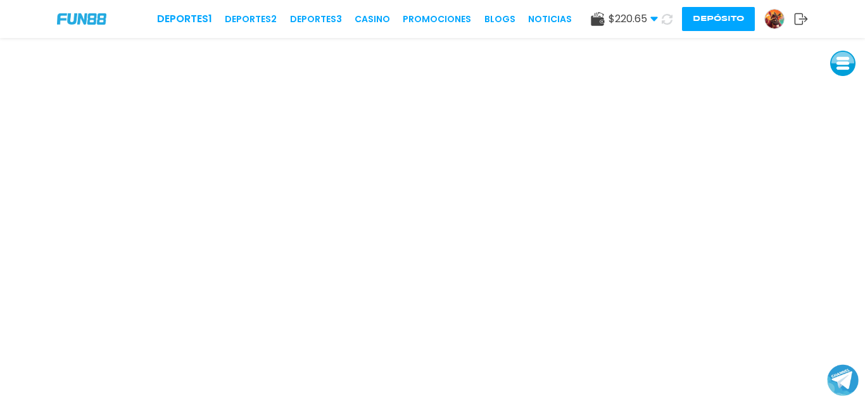
click at [371, 14] on link "CASINO" at bounding box center [372, 19] width 35 height 13
click at [375, 19] on link "CASINO" at bounding box center [372, 19] width 35 height 13
click at [375, 14] on link "CASINO" at bounding box center [372, 19] width 35 height 13
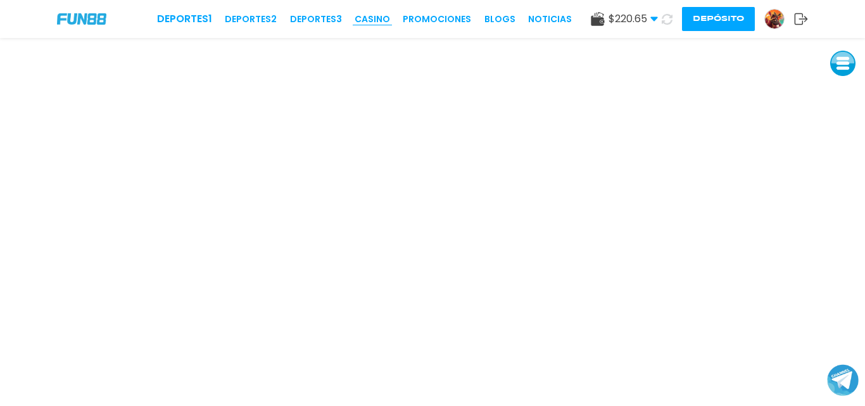
click at [375, 14] on link "CASINO" at bounding box center [372, 19] width 35 height 13
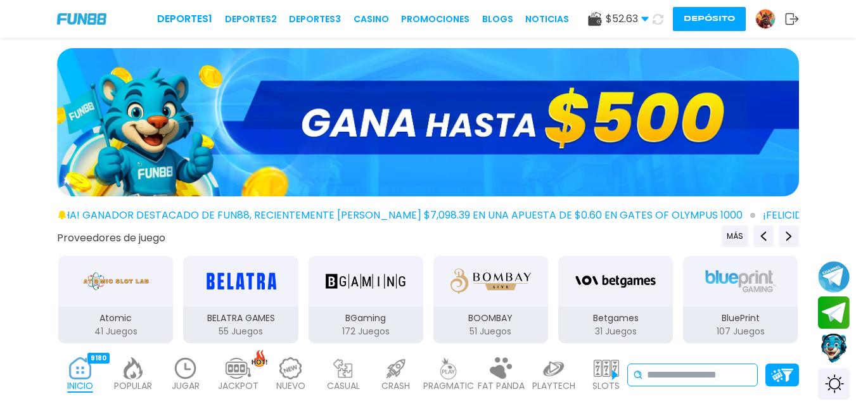
click at [684, 378] on input at bounding box center [699, 374] width 105 height 15
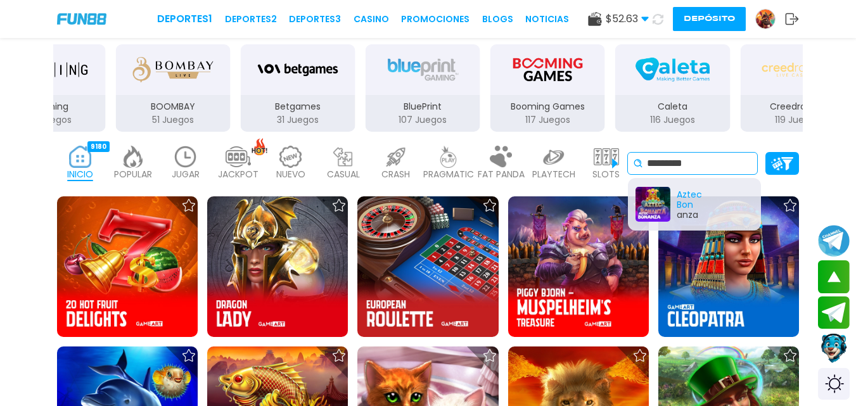
scroll to position [217, 0]
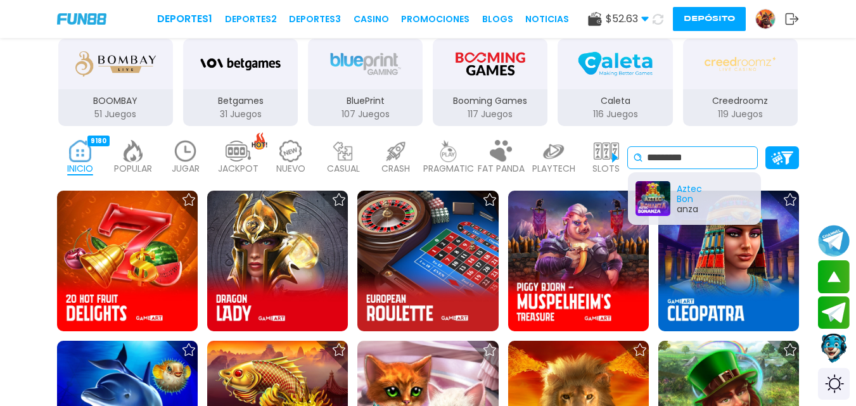
type input "*********"
click at [726, 198] on div "Aztec Bon anza" at bounding box center [694, 198] width 133 height 53
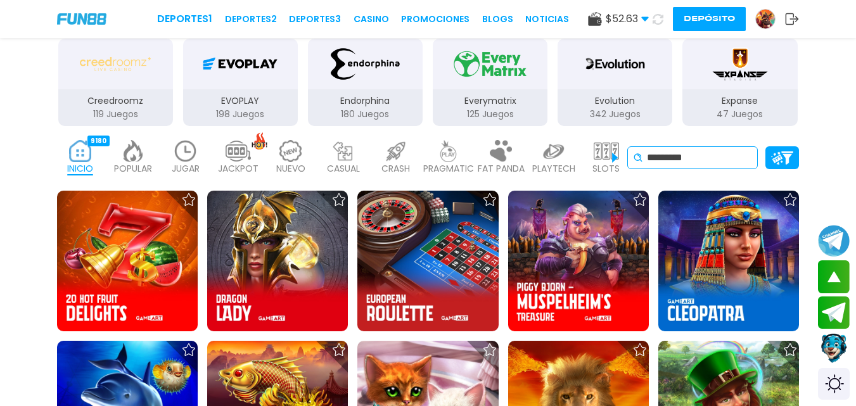
click at [704, 151] on input "*********" at bounding box center [699, 157] width 105 height 15
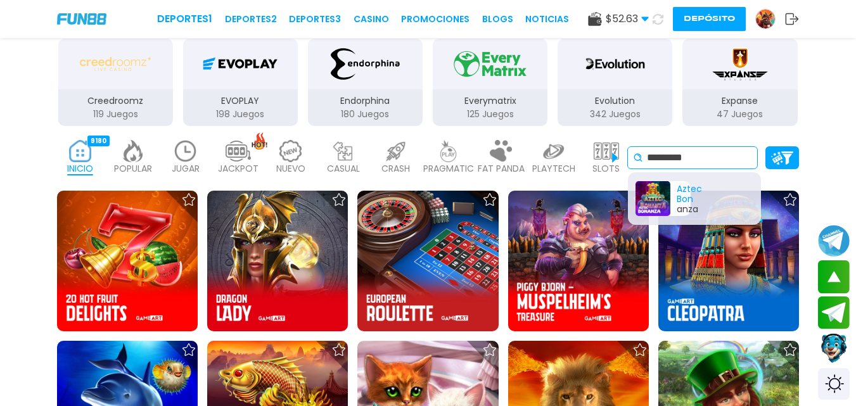
click at [678, 198] on div "Aztec Bon anza" at bounding box center [662, 198] width 55 height 35
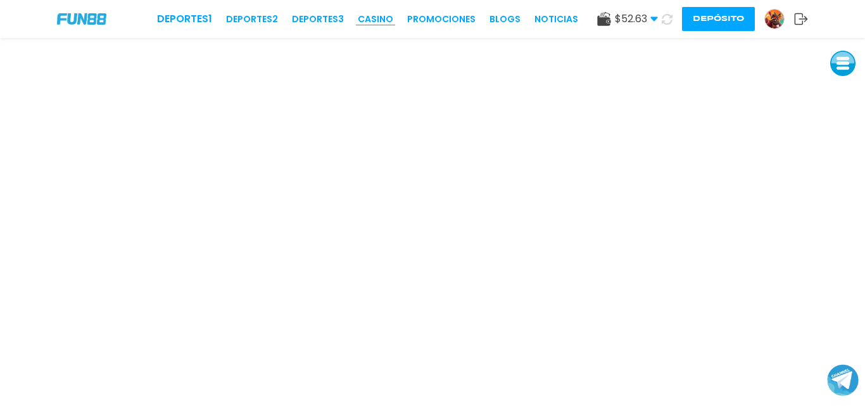
click at [384, 18] on link "CASINO" at bounding box center [375, 19] width 35 height 13
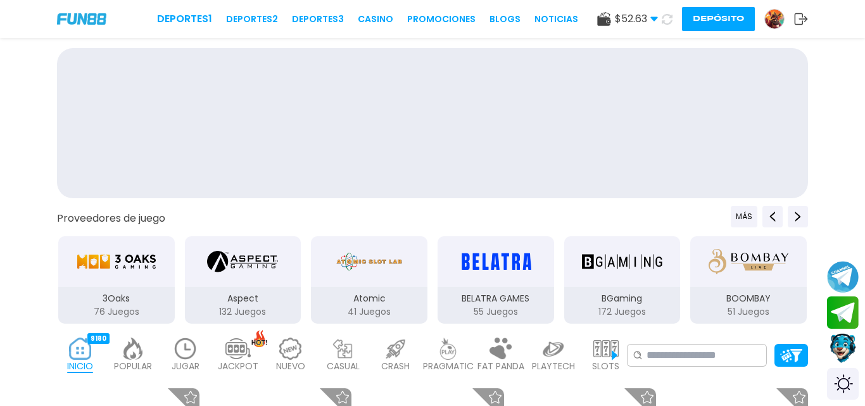
click at [384, 18] on link "CASINO" at bounding box center [375, 19] width 35 height 13
click at [376, 17] on link "CASINO" at bounding box center [375, 19] width 35 height 13
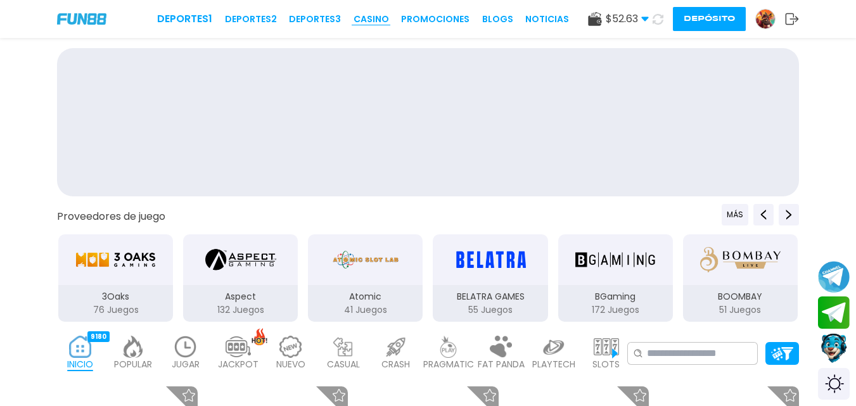
click at [374, 22] on link "CASINO" at bounding box center [370, 19] width 35 height 13
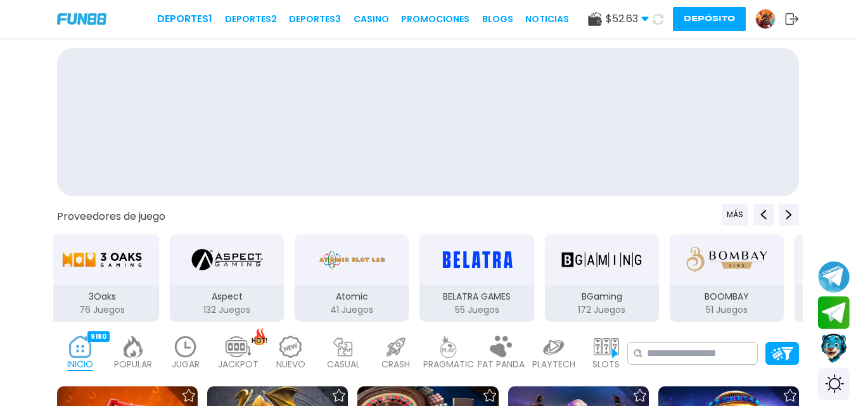
click at [657, 18] on icon at bounding box center [657, 19] width 11 height 11
click at [657, 18] on icon at bounding box center [657, 18] width 13 height 13
click at [657, 18] on icon at bounding box center [657, 19] width 11 height 11
click at [657, 20] on icon at bounding box center [657, 19] width 11 height 11
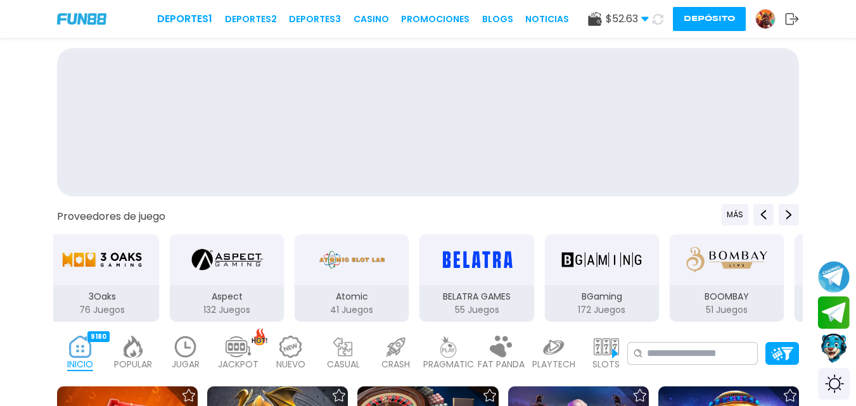
click at [657, 20] on icon at bounding box center [657, 19] width 11 height 11
click at [768, 23] on img at bounding box center [765, 18] width 19 height 19
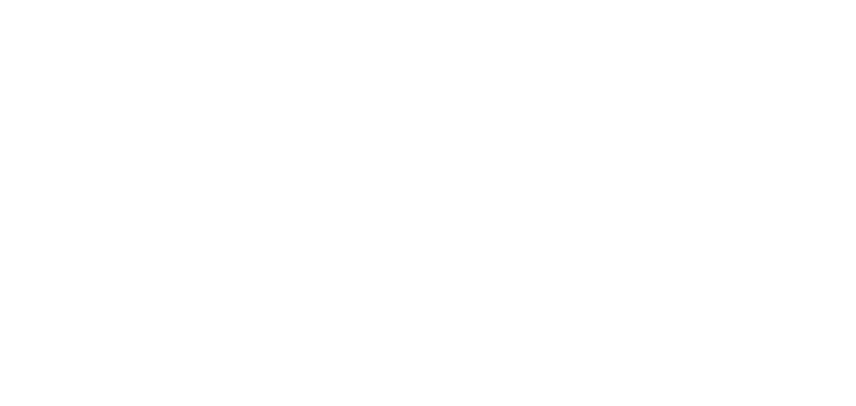
click at [762, 19] on body at bounding box center [428, 203] width 856 height 406
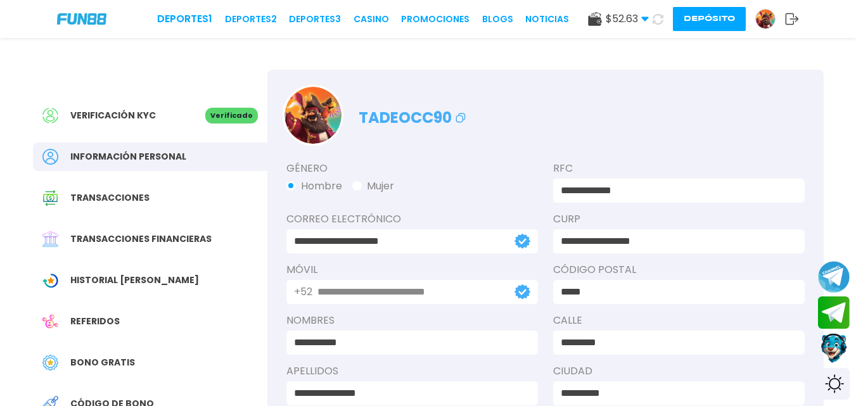
click at [761, 21] on img at bounding box center [765, 18] width 19 height 19
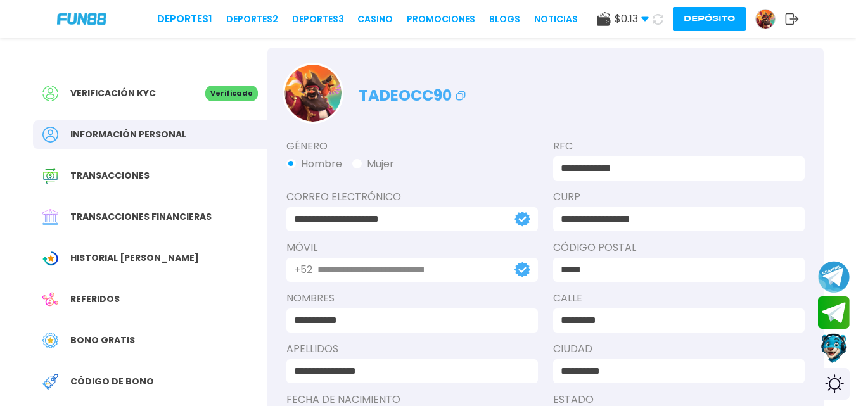
scroll to position [141, 0]
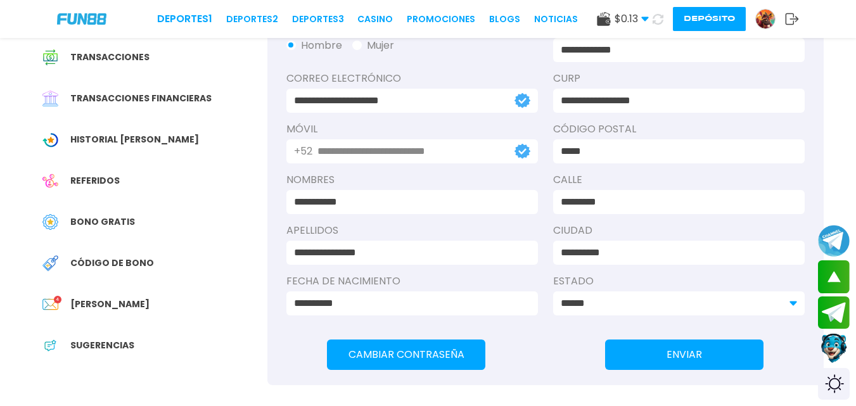
click at [110, 256] on span "Código de bono" at bounding box center [112, 262] width 84 height 13
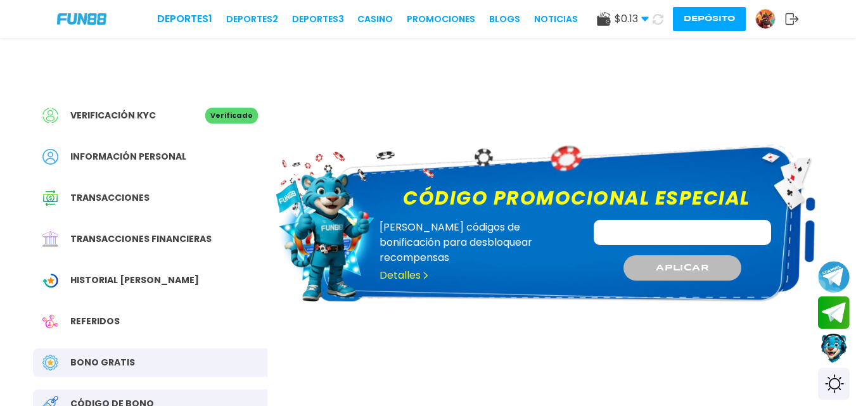
click at [631, 236] on input "Código promocional especial" at bounding box center [681, 232] width 177 height 25
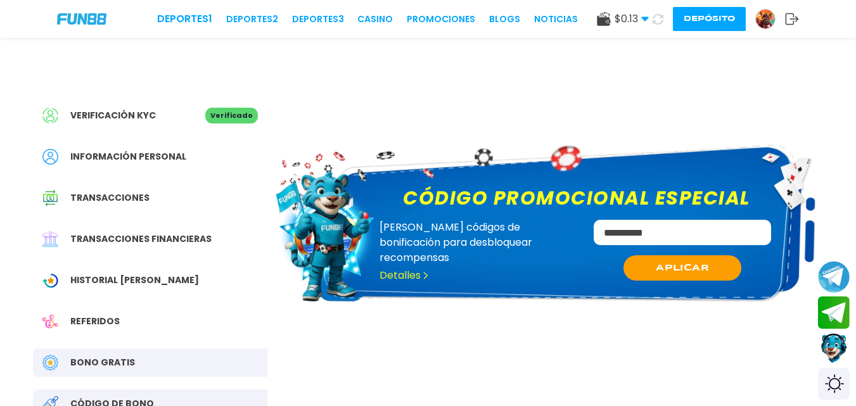
click at [637, 229] on input "**********" at bounding box center [681, 232] width 177 height 25
type input "**********"
click at [683, 267] on span "APLICAR" at bounding box center [682, 267] width 54 height 13
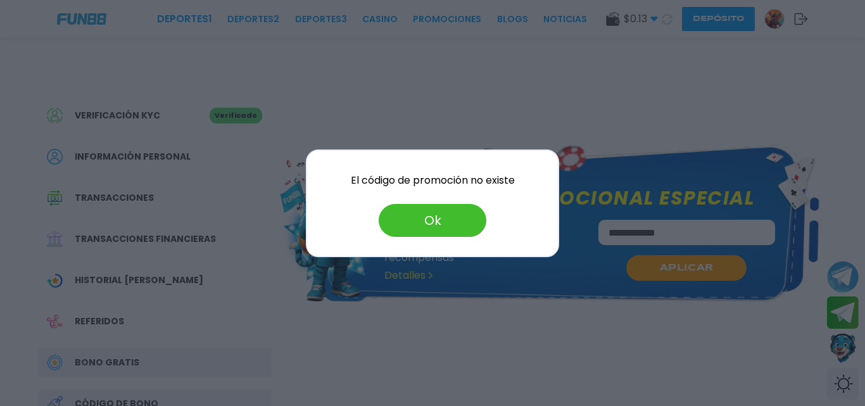
click at [465, 226] on button "Ok" at bounding box center [433, 220] width 108 height 33
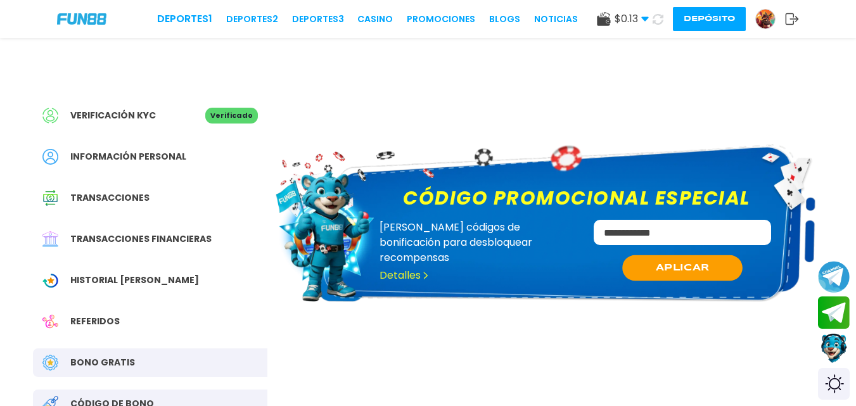
click at [109, 367] on span "Bono Gratis" at bounding box center [102, 362] width 65 height 13
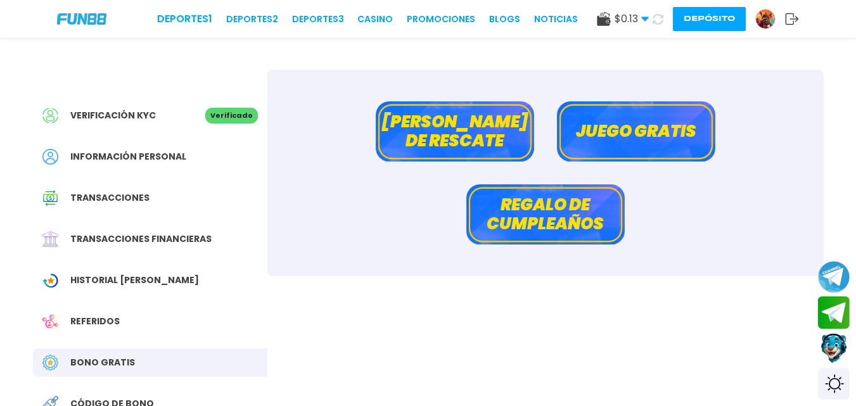
click at [417, 142] on button "Bono de rescate" at bounding box center [455, 131] width 158 height 60
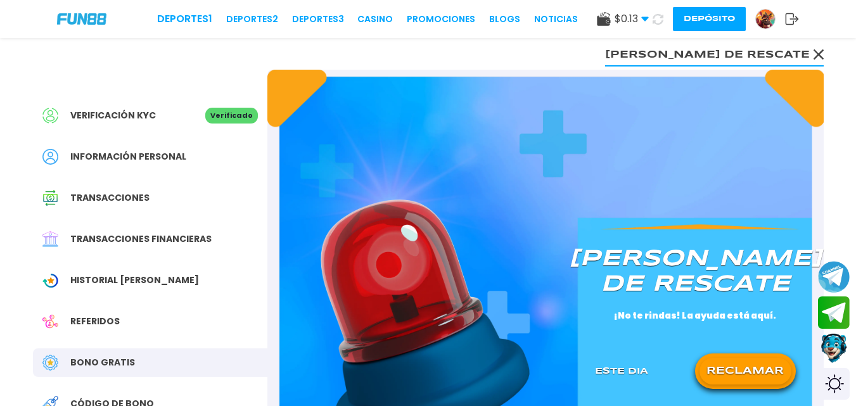
click at [759, 367] on button "RECLAMAR" at bounding box center [745, 371] width 92 height 27
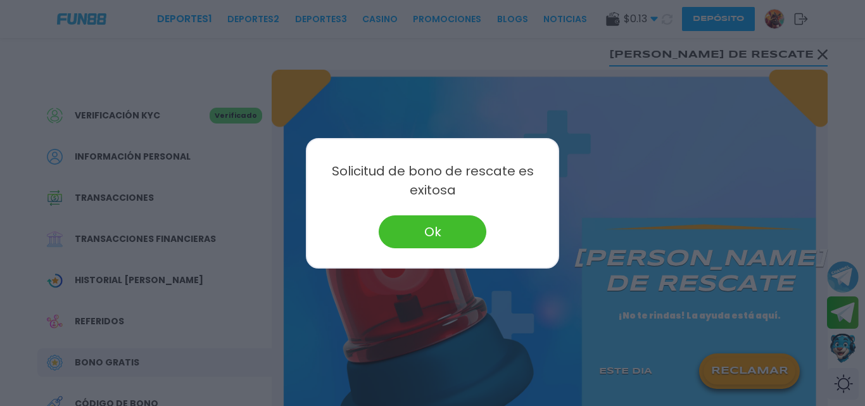
click at [425, 225] on button "Ok" at bounding box center [433, 231] width 108 height 33
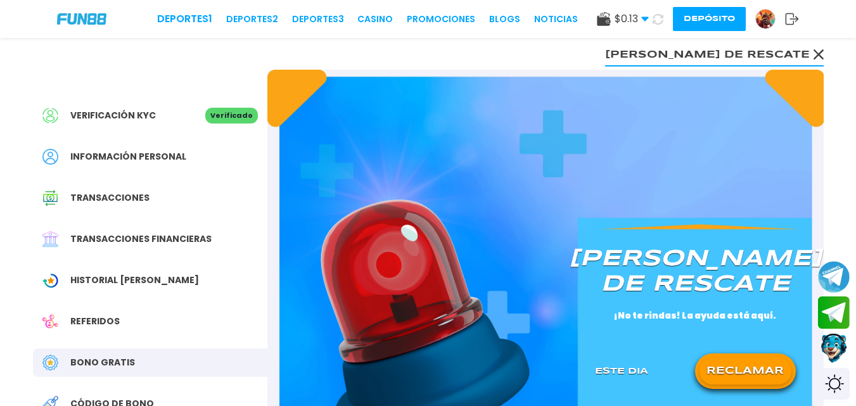
click at [662, 22] on use at bounding box center [657, 18] width 11 height 11
click at [662, 22] on icon at bounding box center [657, 19] width 11 height 11
click at [662, 22] on use at bounding box center [657, 18] width 11 height 11
click at [370, 23] on link "CASINO" at bounding box center [374, 19] width 35 height 13
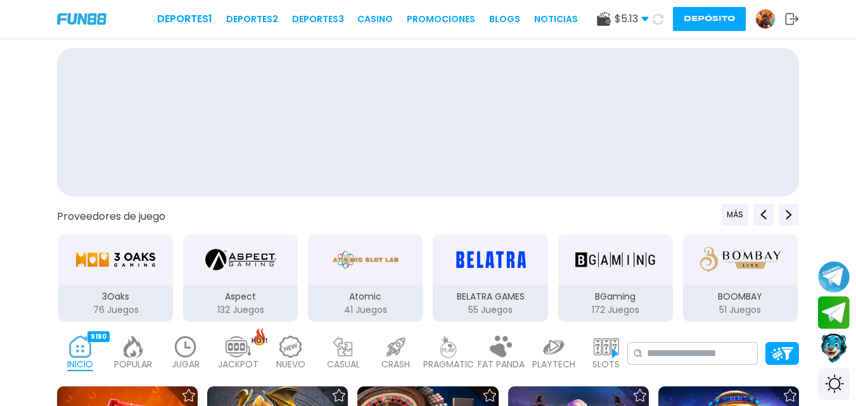
click at [386, 22] on link "CASINO" at bounding box center [374, 19] width 35 height 13
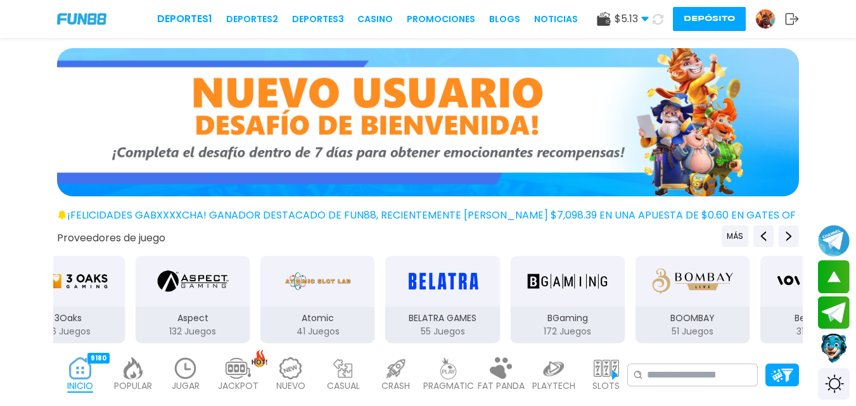
scroll to position [168, 0]
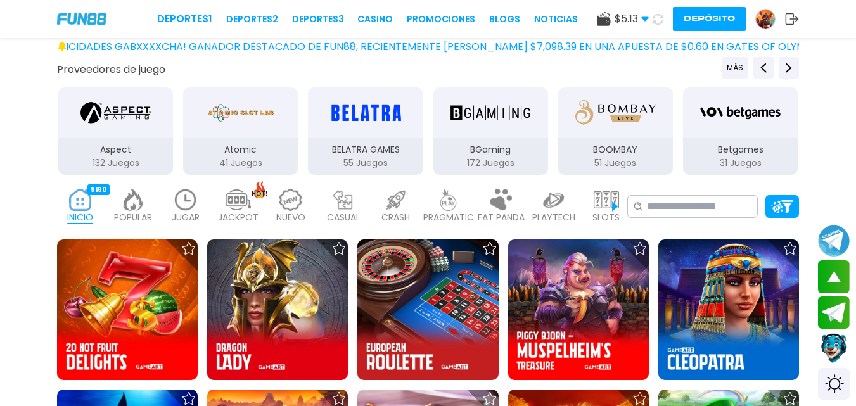
click at [188, 205] on img at bounding box center [185, 200] width 25 height 22
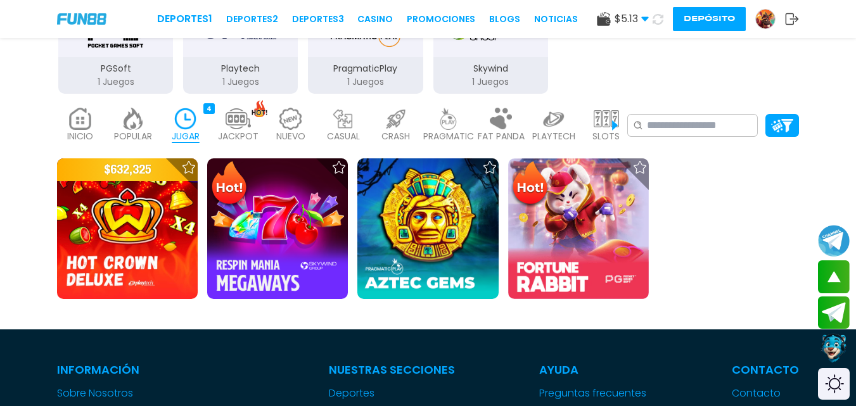
scroll to position [229, 0]
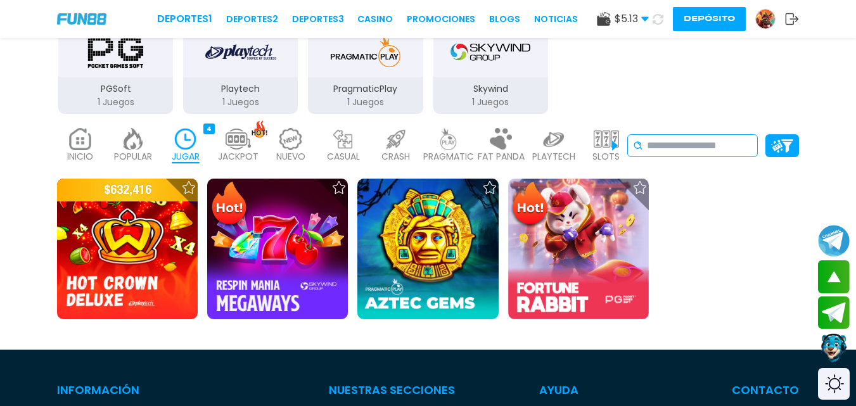
click at [704, 148] on input at bounding box center [699, 145] width 105 height 15
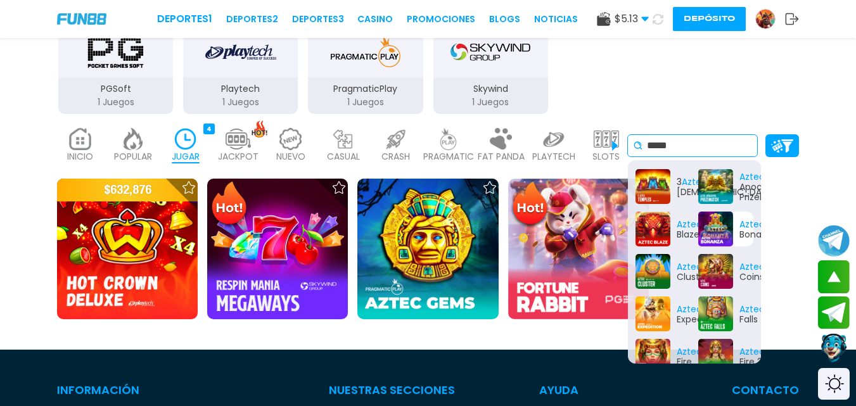
type input "*****"
click at [722, 221] on div "Aztec Bonanza" at bounding box center [725, 229] width 55 height 35
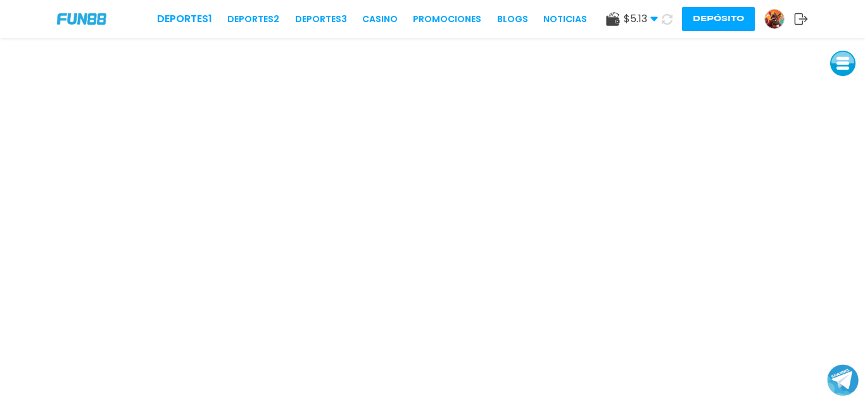
click at [611, 363] on iframe at bounding box center [432, 222] width 865 height 368
